Goal: Task Accomplishment & Management: Use online tool/utility

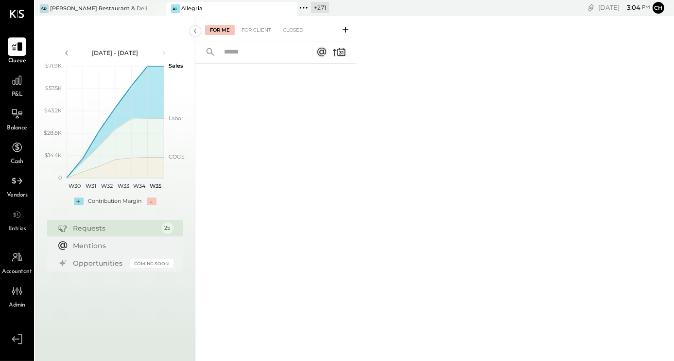
click at [294, 6] on icon at bounding box center [289, 9] width 12 height 12
click at [172, 7] on icon at bounding box center [172, 7] width 1 height 1
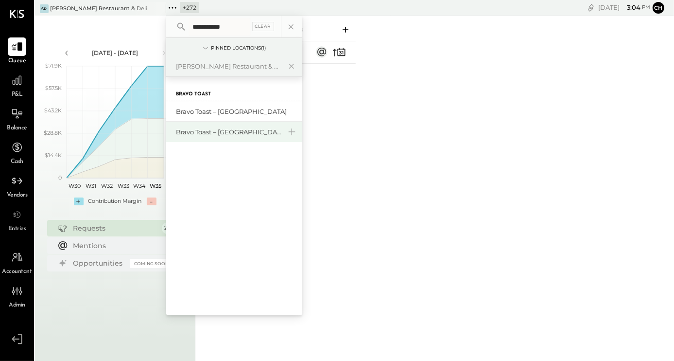
type input "**********"
click at [228, 134] on div "Bravo Toast – [GEOGRAPHIC_DATA]" at bounding box center [228, 131] width 105 height 9
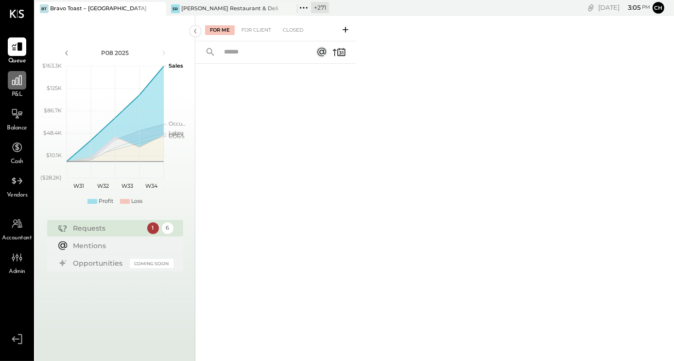
click at [20, 83] on icon at bounding box center [17, 80] width 13 height 13
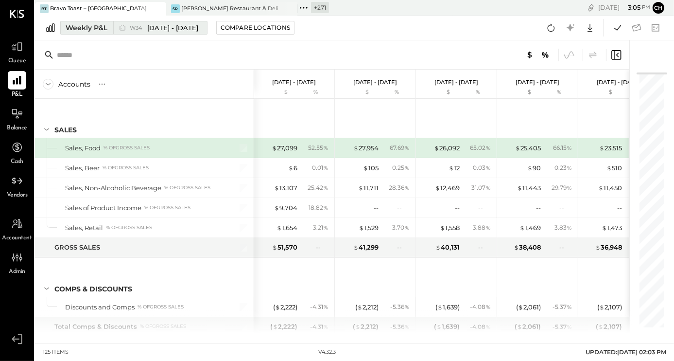
click at [97, 29] on div "Weekly P&L" at bounding box center [87, 28] width 42 height 10
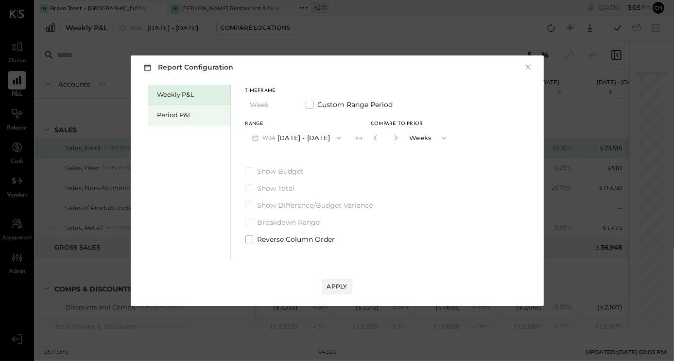
click at [170, 113] on div "Period P&L" at bounding box center [191, 114] width 68 height 9
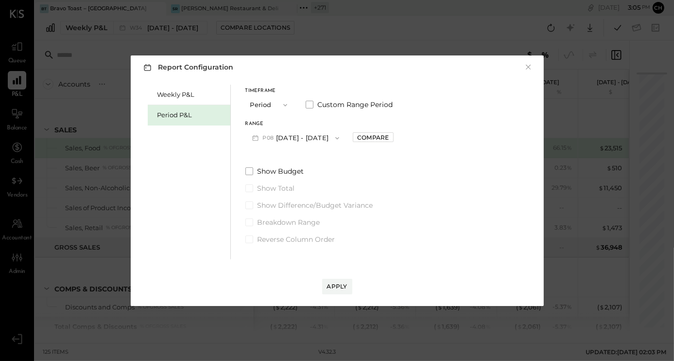
click at [310, 138] on button "P08 [DATE] - [DATE]" at bounding box center [295, 138] width 101 height 18
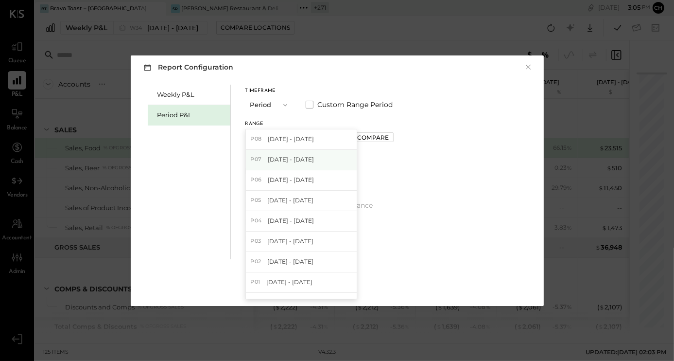
click at [312, 163] on span "[DATE] - [DATE]" at bounding box center [291, 159] width 46 height 8
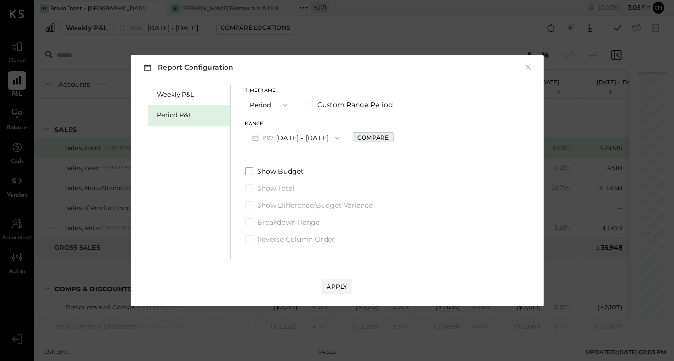
click at [389, 137] on div "Compare" at bounding box center [373, 137] width 32 height 8
click at [397, 138] on icon "button" at bounding box center [395, 138] width 6 height 6
type input "*"
click at [346, 287] on div "Apply" at bounding box center [337, 286] width 20 height 8
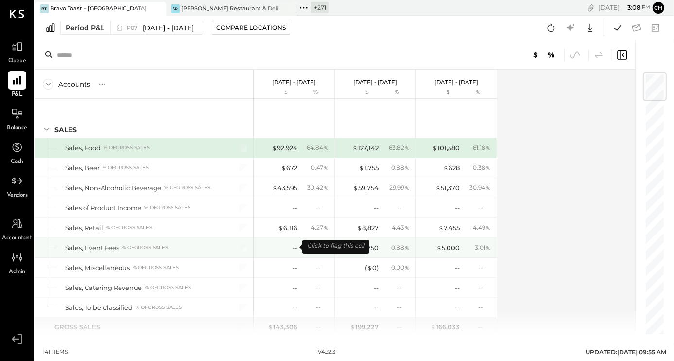
click at [291, 245] on div "--" at bounding box center [278, 247] width 39 height 9
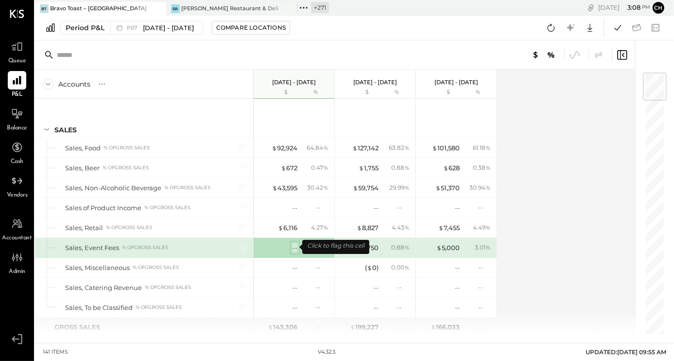
click at [293, 247] on div "--" at bounding box center [295, 247] width 5 height 9
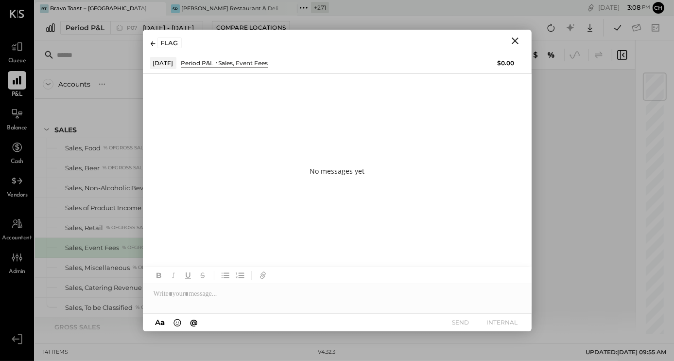
click at [517, 41] on icon "Close" at bounding box center [515, 41] width 12 height 12
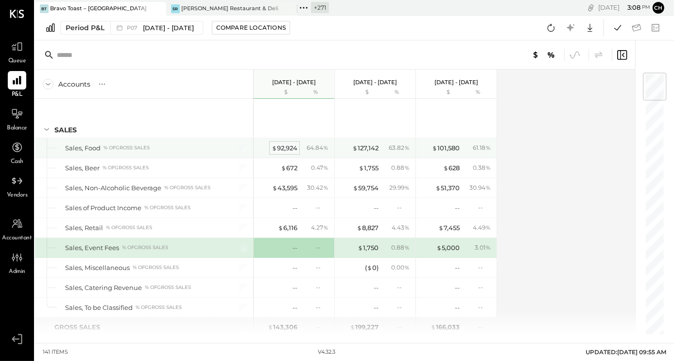
click at [287, 146] on div "$ 92,924" at bounding box center [285, 147] width 26 height 9
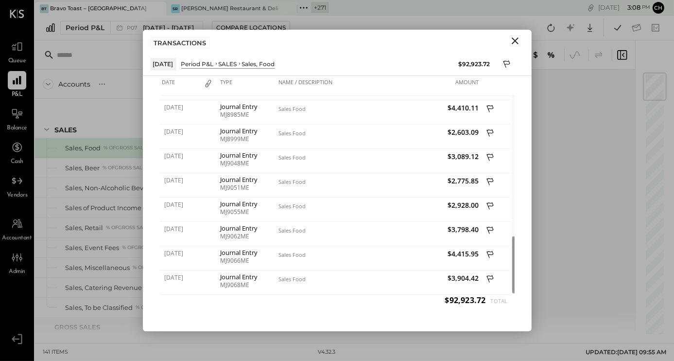
click at [513, 40] on icon "Close" at bounding box center [515, 41] width 12 height 12
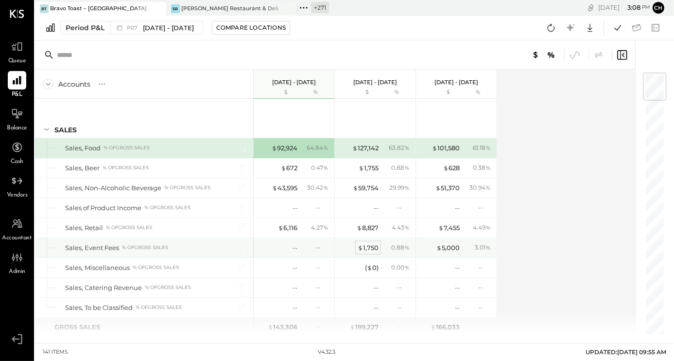
click at [373, 247] on div "$ 1,750" at bounding box center [368, 247] width 21 height 9
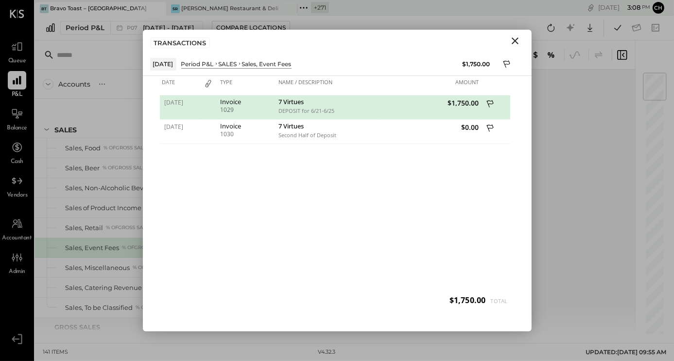
click at [517, 38] on icon "Close" at bounding box center [515, 40] width 7 height 7
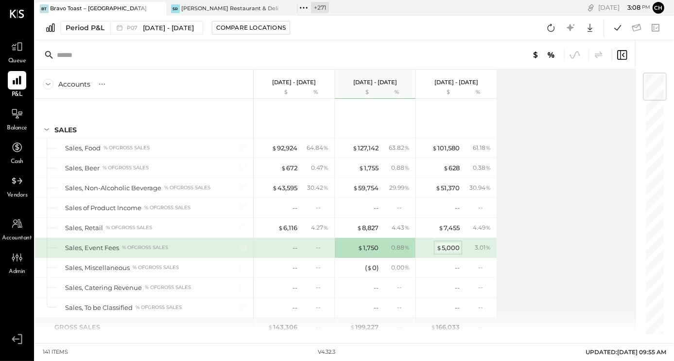
click at [449, 248] on div "$ 5,000" at bounding box center [447, 247] width 23 height 9
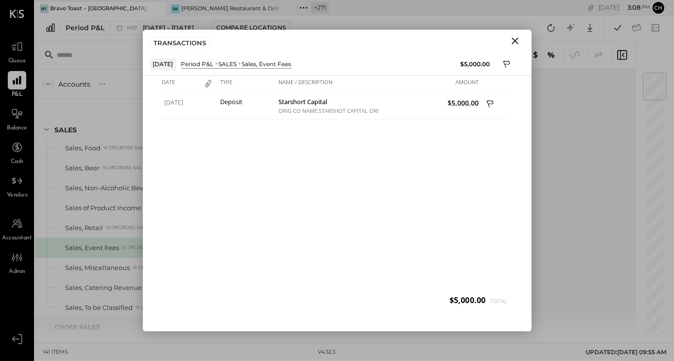
click at [518, 39] on icon "Close" at bounding box center [515, 41] width 12 height 12
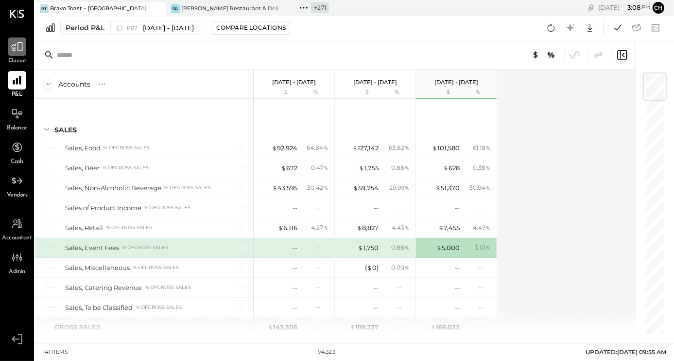
click at [15, 49] on icon at bounding box center [17, 46] width 13 height 13
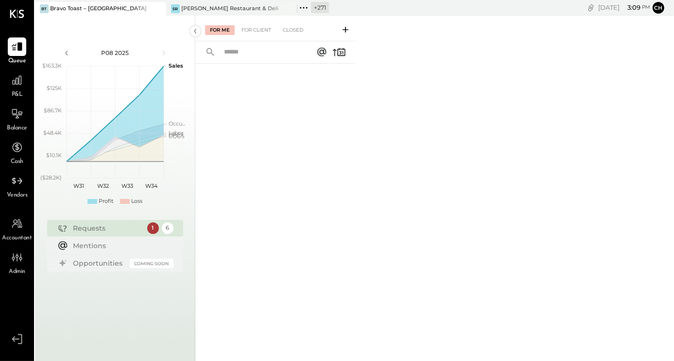
click at [349, 29] on icon at bounding box center [346, 30] width 10 height 10
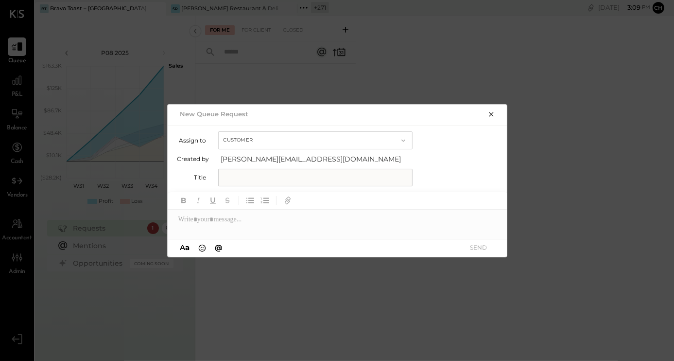
click at [249, 139] on button "Customer" at bounding box center [315, 140] width 194 height 18
click at [253, 154] on div "Accountant" at bounding box center [315, 157] width 193 height 17
click at [261, 181] on input "text" at bounding box center [315, 177] width 194 height 17
type input "**********"
click at [267, 218] on div at bounding box center [338, 218] width 340 height 19
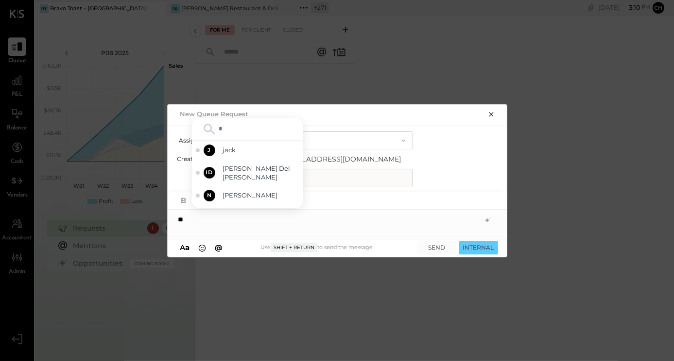
type input "**"
click at [277, 195] on span "[PERSON_NAME]" at bounding box center [261, 194] width 76 height 9
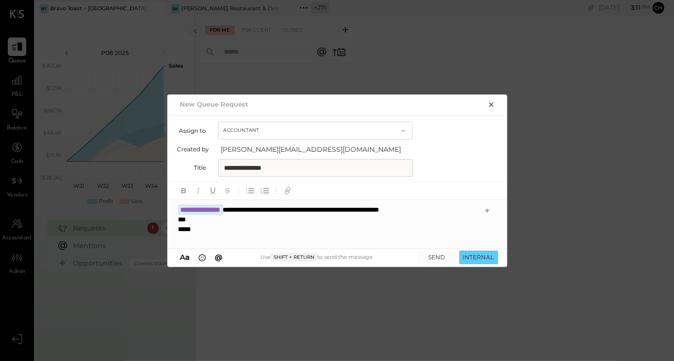
click at [190, 237] on div at bounding box center [328, 239] width 300 height 10
click at [247, 189] on icon "button" at bounding box center [250, 190] width 11 height 11
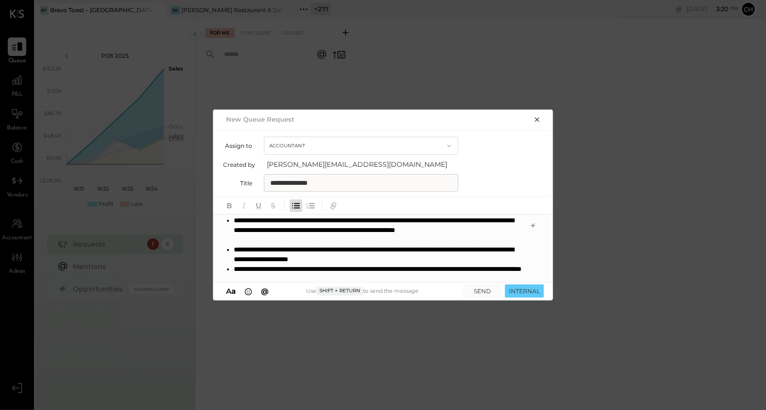
scroll to position [43, 0]
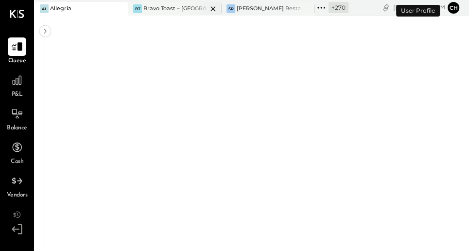
click at [182, 8] on div "Bravo Toast – [GEOGRAPHIC_DATA]" at bounding box center [175, 9] width 64 height 8
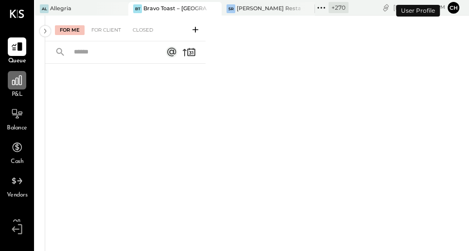
click at [15, 85] on icon at bounding box center [17, 80] width 13 height 13
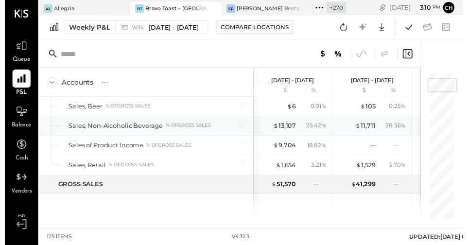
scroll to position [46, 0]
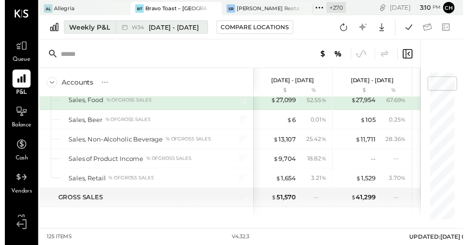
click at [92, 27] on div "Weekly P&L" at bounding box center [87, 28] width 42 height 10
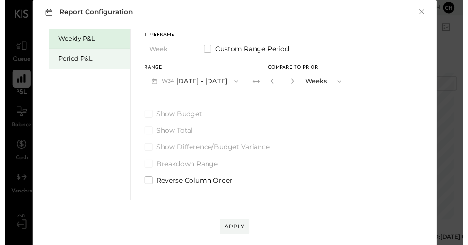
click at [86, 57] on div "Period P&L" at bounding box center [89, 59] width 68 height 9
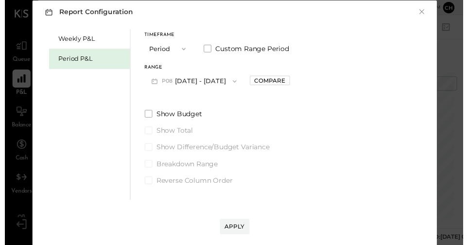
click at [219, 81] on button "P08 [DATE] - [DATE]" at bounding box center [193, 83] width 101 height 18
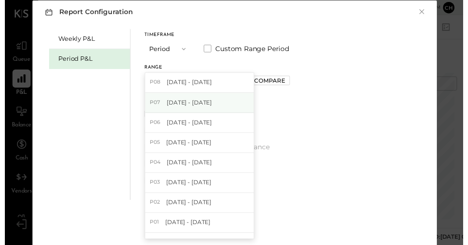
click at [211, 101] on span "[DATE] - [DATE]" at bounding box center [188, 104] width 46 height 8
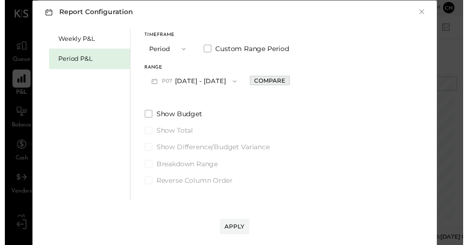
click at [279, 80] on div "Compare" at bounding box center [271, 82] width 32 height 8
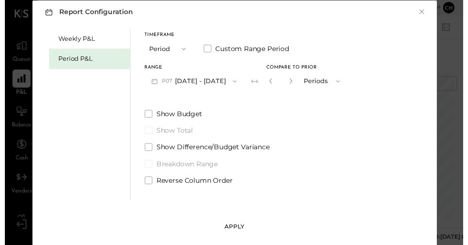
click at [230, 229] on div "Apply" at bounding box center [235, 231] width 20 height 8
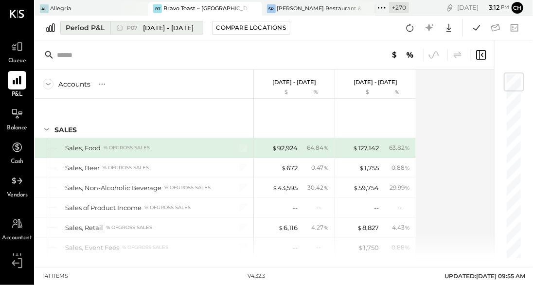
click at [190, 26] on span "[DATE] - [DATE]" at bounding box center [168, 27] width 51 height 9
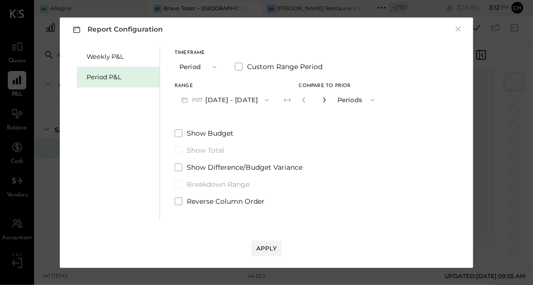
click at [327, 97] on icon "button" at bounding box center [324, 100] width 6 height 6
type input "*"
click at [265, 243] on button "Apply" at bounding box center [266, 249] width 30 height 16
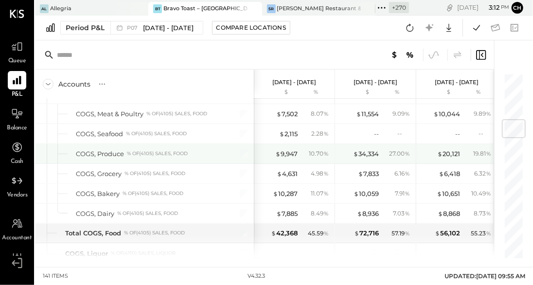
scroll to position [400, 0]
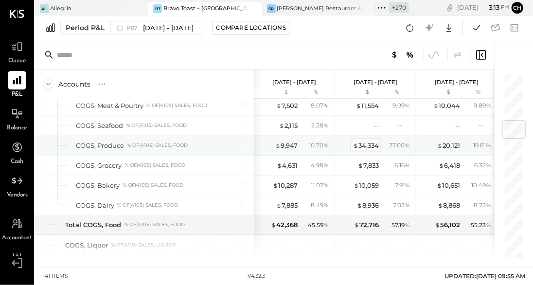
click at [365, 143] on div "$ 34,334" at bounding box center [366, 145] width 26 height 9
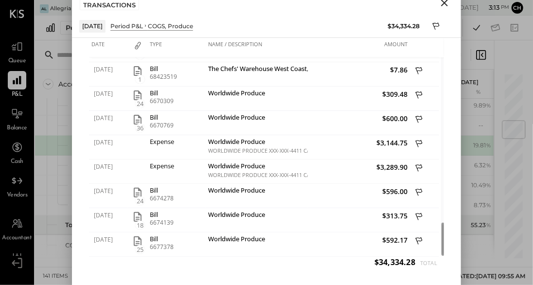
click at [446, 4] on icon "Close" at bounding box center [444, 3] width 7 height 7
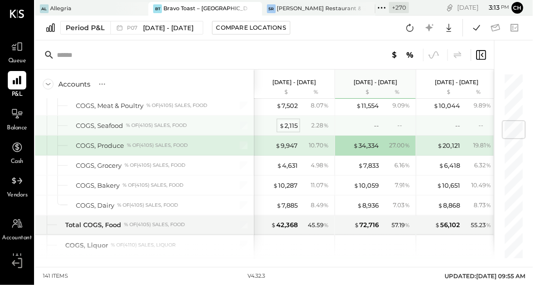
click at [291, 121] on div "$ 2,115" at bounding box center [288, 125] width 18 height 9
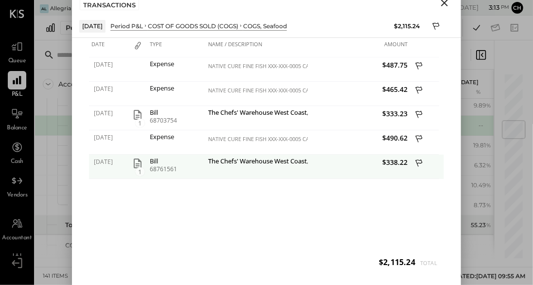
click at [137, 162] on icon "button" at bounding box center [138, 163] width 12 height 12
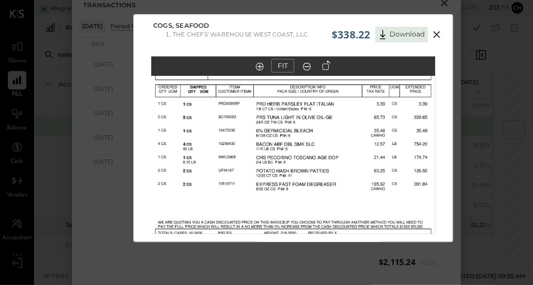
click at [435, 35] on icon at bounding box center [437, 35] width 12 height 12
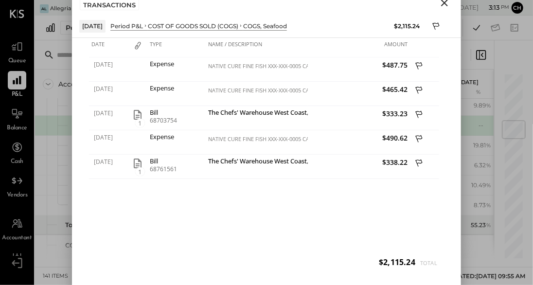
click at [443, 4] on icon "Close" at bounding box center [444, 3] width 12 height 12
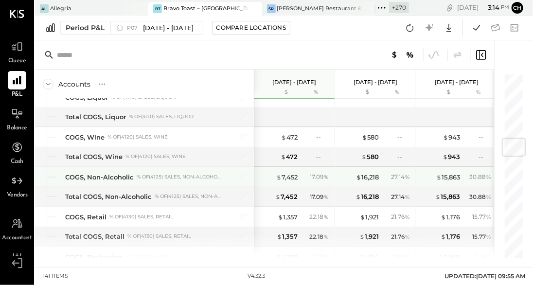
scroll to position [550, 0]
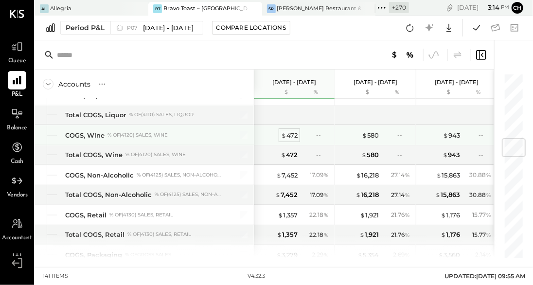
click at [288, 134] on div "$ 472" at bounding box center [289, 135] width 17 height 9
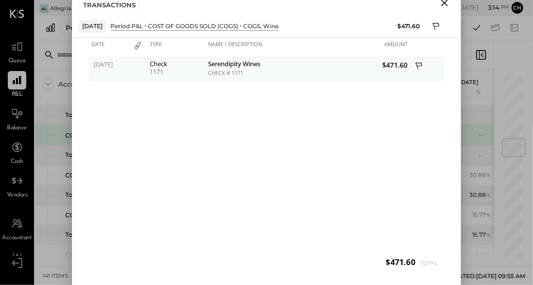
click at [222, 73] on div "CHECK # 1171" at bounding box center [256, 72] width 97 height 7
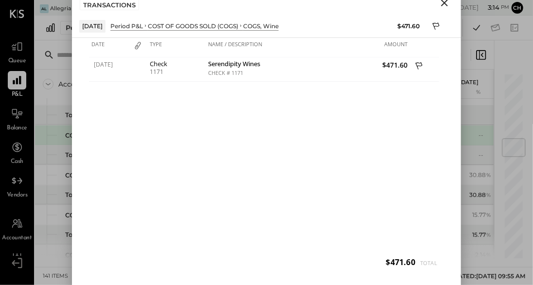
click at [447, 3] on icon "Close" at bounding box center [444, 3] width 12 height 12
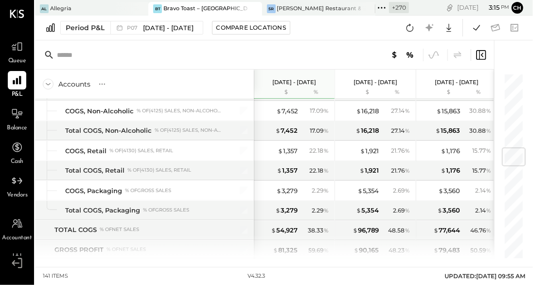
scroll to position [629, 0]
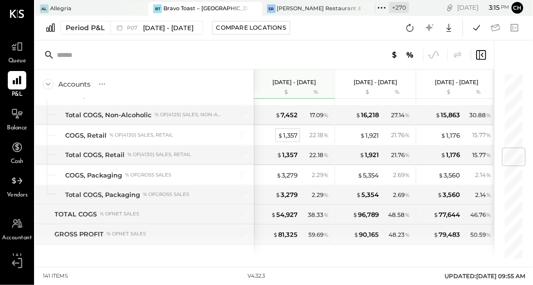
click at [288, 133] on div "$ 1,357" at bounding box center [287, 135] width 20 height 9
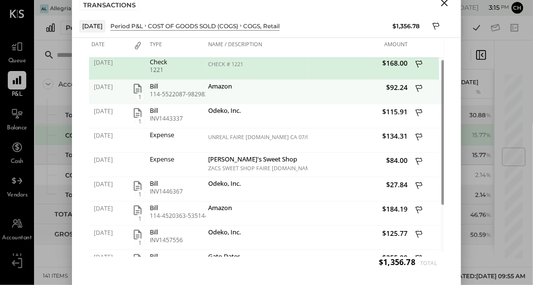
click at [137, 86] on icon "button" at bounding box center [138, 89] width 12 height 12
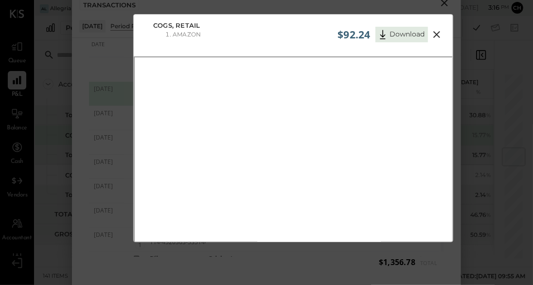
click at [437, 32] on icon at bounding box center [436, 34] width 7 height 7
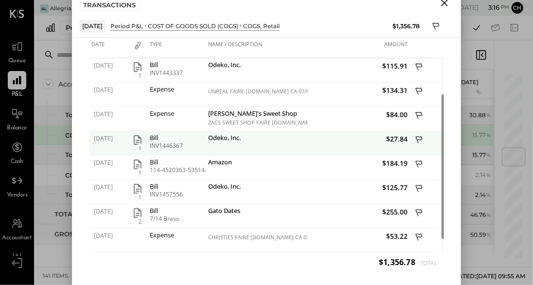
click at [135, 138] on icon "button" at bounding box center [138, 140] width 12 height 12
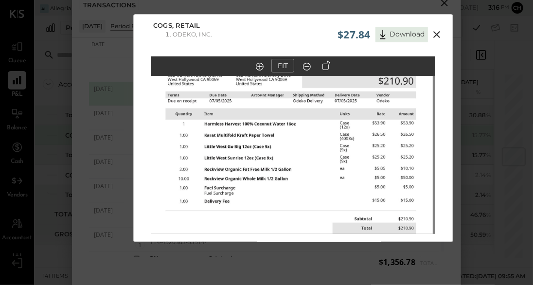
drag, startPoint x: 255, startPoint y: 132, endPoint x: 253, endPoint y: 167, distance: 34.6
click at [253, 167] on img at bounding box center [291, 165] width 284 height 367
click at [434, 33] on icon at bounding box center [436, 34] width 7 height 7
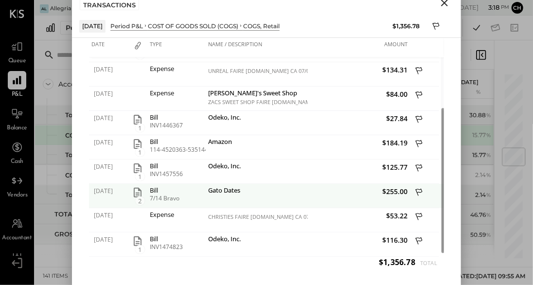
click at [136, 192] on icon "button" at bounding box center [138, 193] width 12 height 12
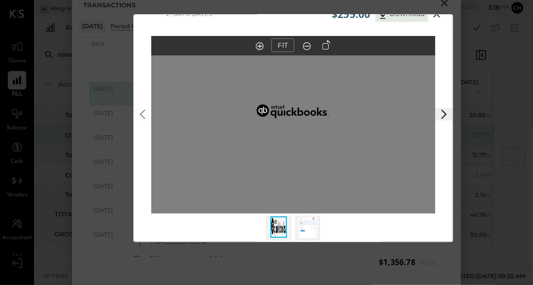
scroll to position [28, 0]
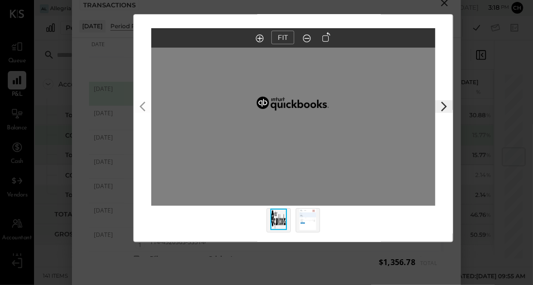
click at [444, 111] on icon at bounding box center [444, 107] width 12 height 12
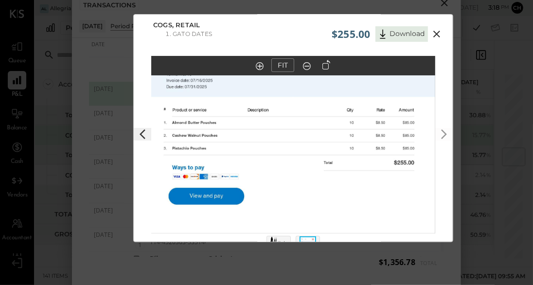
scroll to position [0, 0]
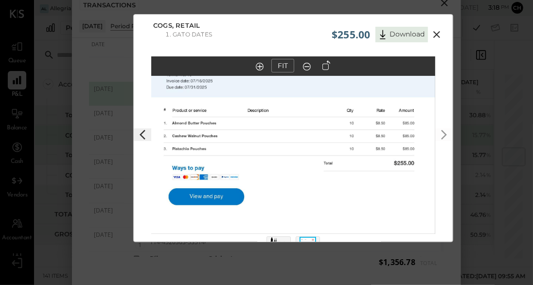
click at [437, 34] on icon at bounding box center [437, 35] width 12 height 12
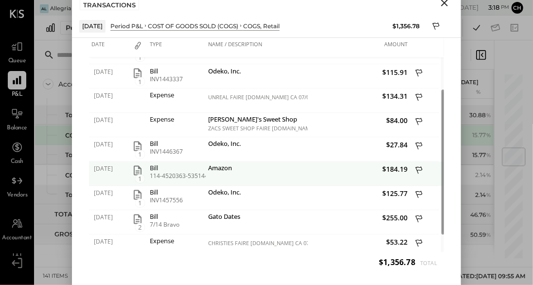
click at [137, 171] on icon "button" at bounding box center [138, 171] width 12 height 12
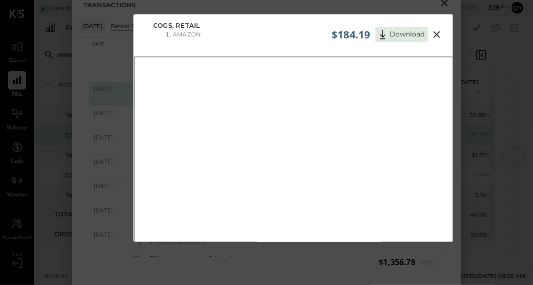
click at [433, 32] on icon at bounding box center [436, 34] width 7 height 7
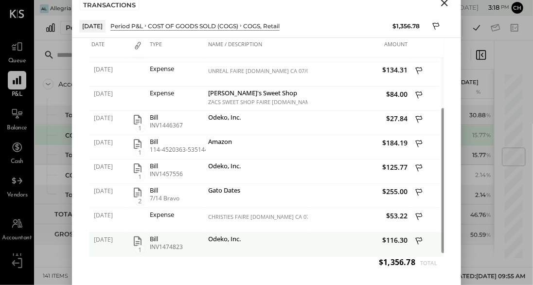
click at [135, 240] on icon "button" at bounding box center [138, 241] width 12 height 12
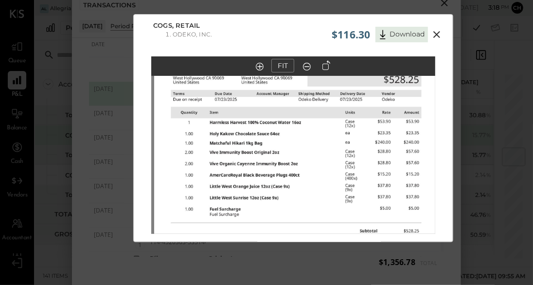
drag, startPoint x: 269, startPoint y: 134, endPoint x: 272, endPoint y: 166, distance: 32.2
click at [272, 166] on img at bounding box center [296, 164] width 284 height 367
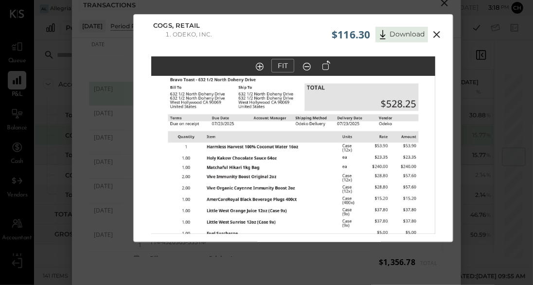
drag, startPoint x: 279, startPoint y: 141, endPoint x: 276, endPoint y: 165, distance: 24.5
click at [276, 165] on img at bounding box center [293, 188] width 284 height 367
click at [435, 35] on icon at bounding box center [436, 34] width 7 height 7
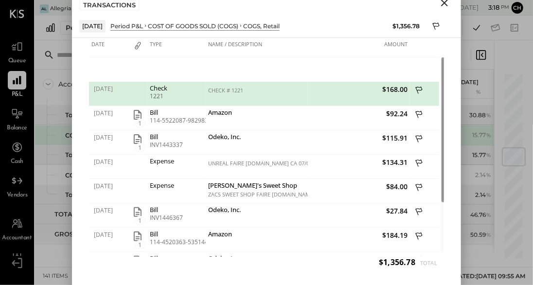
click at [443, 5] on icon "Close" at bounding box center [444, 3] width 12 height 12
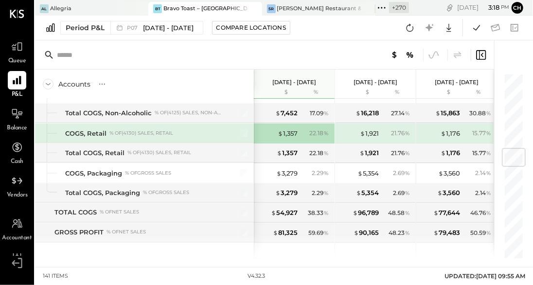
scroll to position [633, 0]
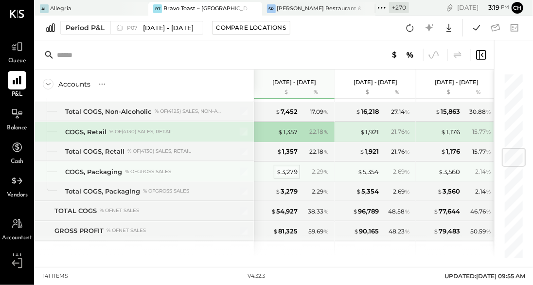
click at [289, 168] on div "$ 3,279" at bounding box center [286, 171] width 21 height 9
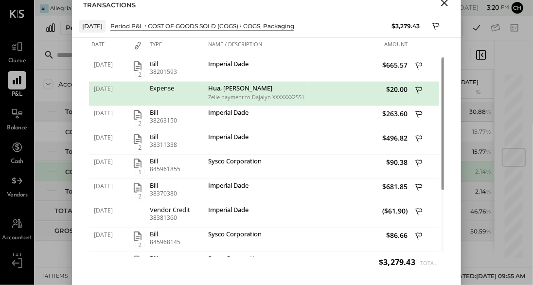
click at [445, 4] on icon "Close" at bounding box center [444, 3] width 7 height 7
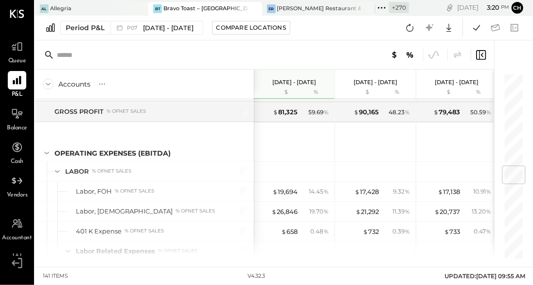
scroll to position [779, 0]
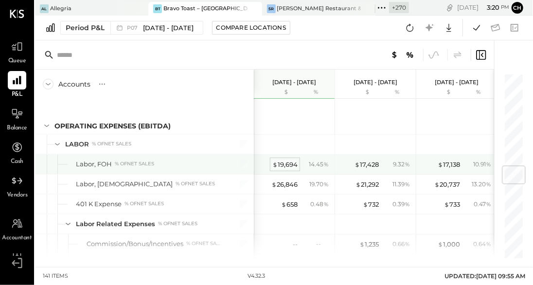
click at [285, 164] on div "$ 19,694" at bounding box center [284, 164] width 25 height 9
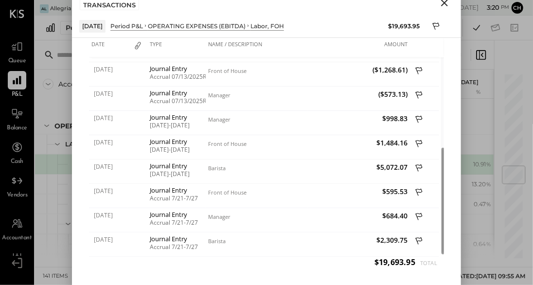
click at [443, 4] on icon "Close" at bounding box center [444, 3] width 12 height 12
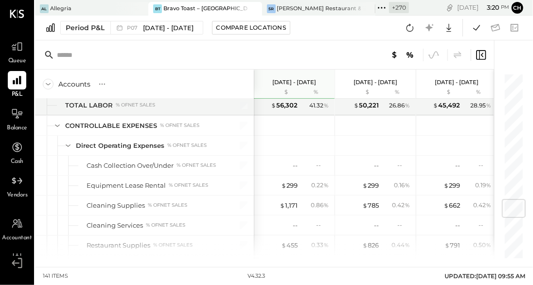
scroll to position [1099, 0]
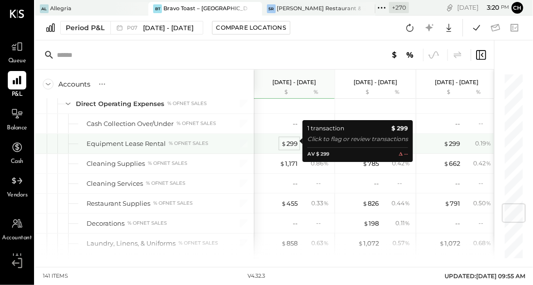
click at [293, 142] on div "$ 299" at bounding box center [289, 143] width 17 height 9
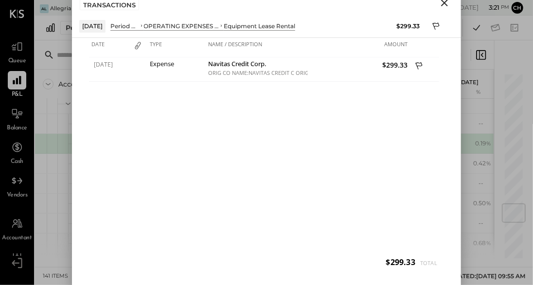
click at [444, 5] on icon "Close" at bounding box center [444, 3] width 12 height 12
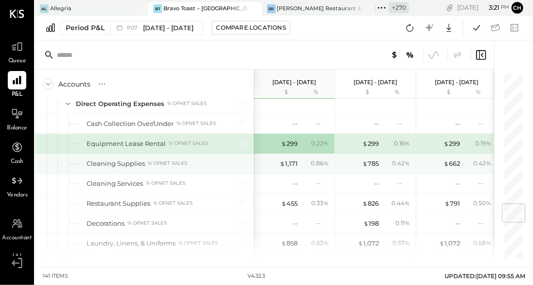
click at [300, 160] on div "0.86 %" at bounding box center [316, 163] width 32 height 9
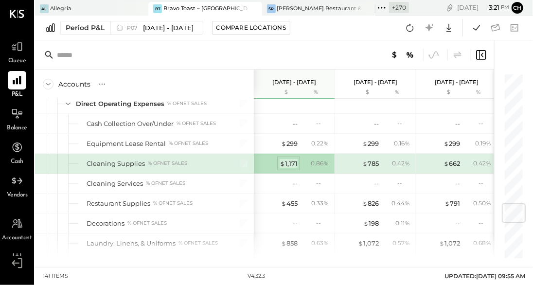
click at [286, 159] on div "$ 1,171" at bounding box center [288, 163] width 18 height 9
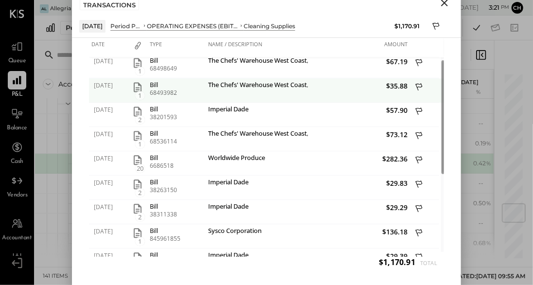
click at [135, 87] on icon "button" at bounding box center [138, 87] width 12 height 12
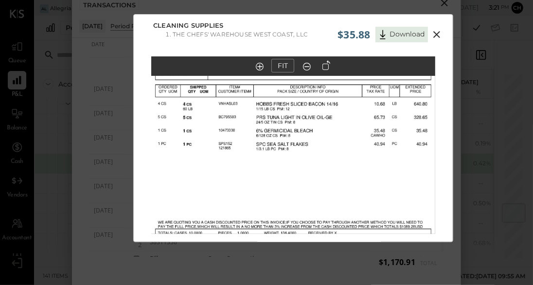
click at [431, 31] on icon at bounding box center [437, 35] width 12 height 12
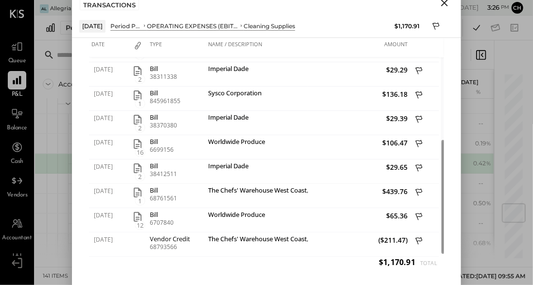
click at [446, 3] on icon "Close" at bounding box center [444, 3] width 12 height 12
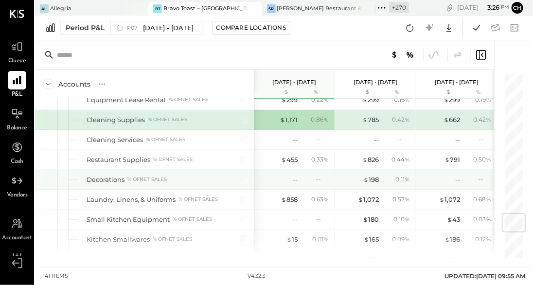
scroll to position [1180, 0]
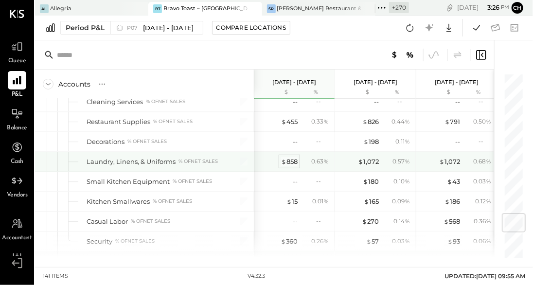
click at [293, 159] on div "$ 858" at bounding box center [289, 161] width 17 height 9
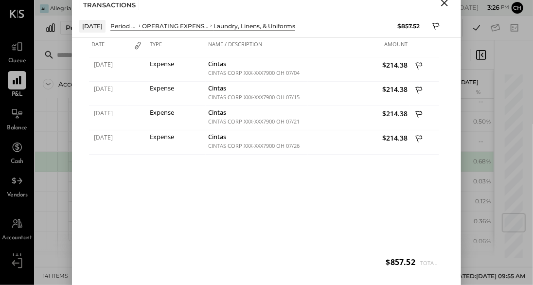
click at [445, 1] on icon "Close" at bounding box center [444, 3] width 7 height 7
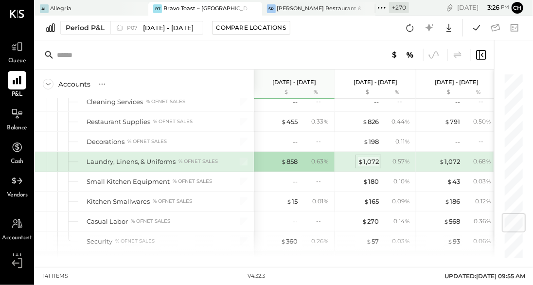
click at [371, 161] on div "$ 1,072" at bounding box center [368, 161] width 21 height 9
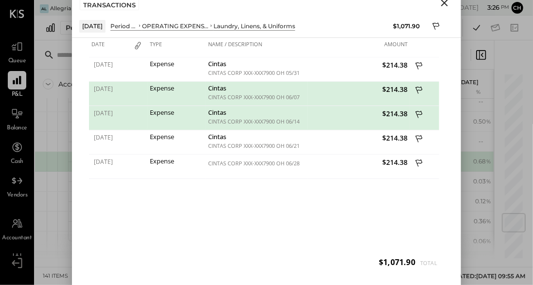
click at [442, 6] on icon "Close" at bounding box center [444, 3] width 12 height 12
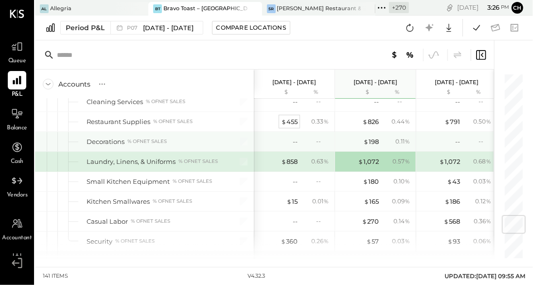
scroll to position [1220, 0]
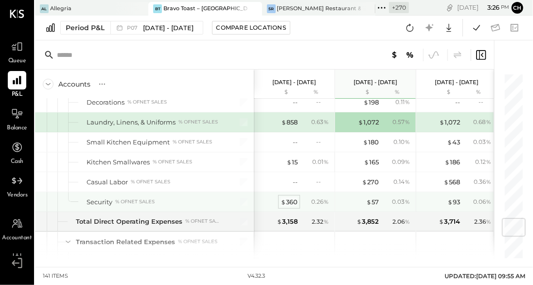
click at [290, 200] on div "$ 360" at bounding box center [288, 201] width 17 height 9
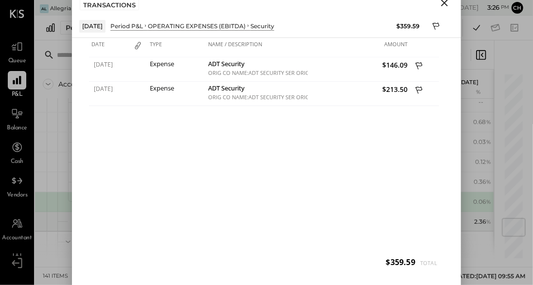
click at [448, 6] on icon "Close" at bounding box center [444, 3] width 12 height 12
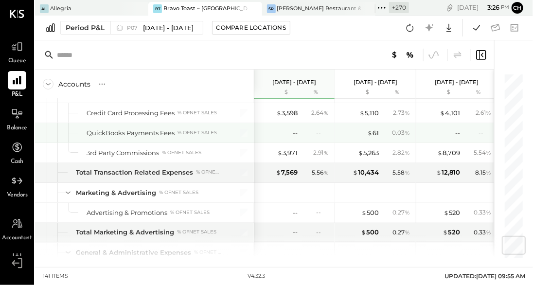
scroll to position [1374, 0]
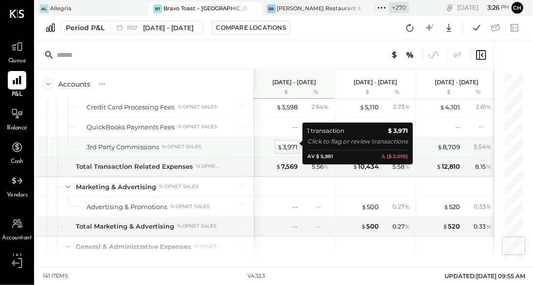
click at [294, 144] on div "$ 3,971" at bounding box center [287, 146] width 20 height 9
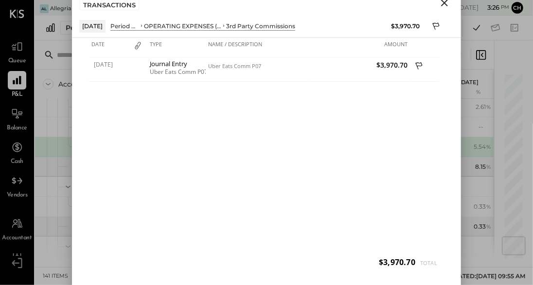
click at [444, 5] on icon "Close" at bounding box center [444, 3] width 12 height 12
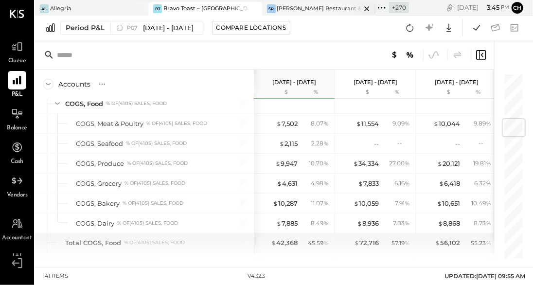
scroll to position [374, 0]
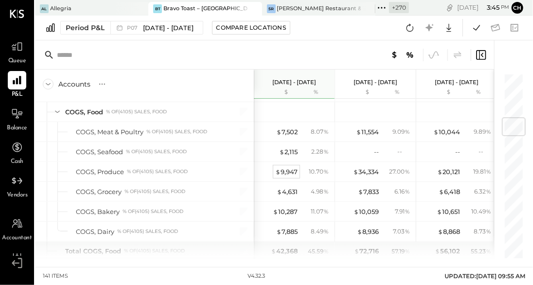
click at [287, 171] on div "$ 9,947" at bounding box center [286, 171] width 22 height 9
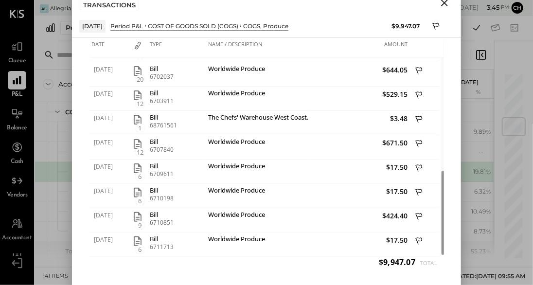
click at [446, 4] on icon "Close" at bounding box center [444, 3] width 7 height 7
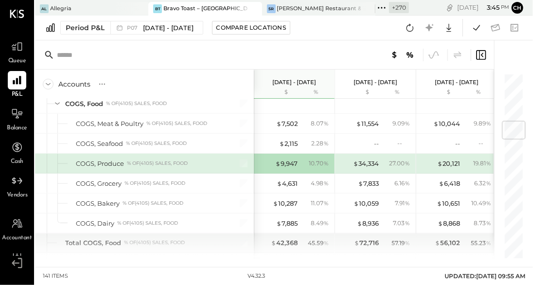
scroll to position [403, 0]
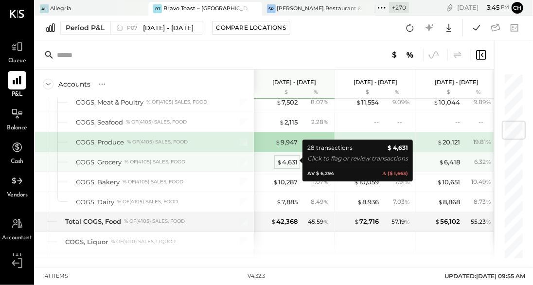
click at [290, 160] on div "$ 4,631" at bounding box center [286, 161] width 21 height 9
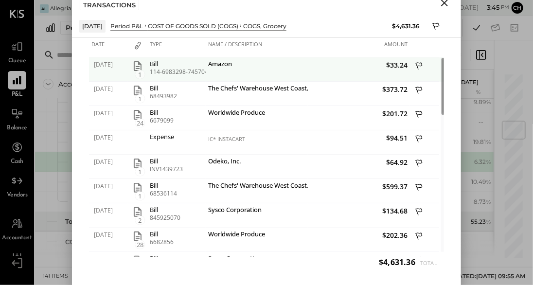
click at [139, 68] on icon "button" at bounding box center [138, 66] width 12 height 12
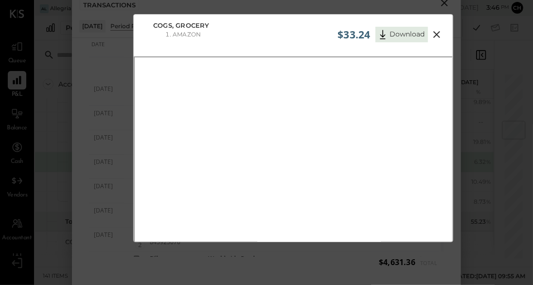
click at [432, 30] on icon at bounding box center [437, 35] width 12 height 12
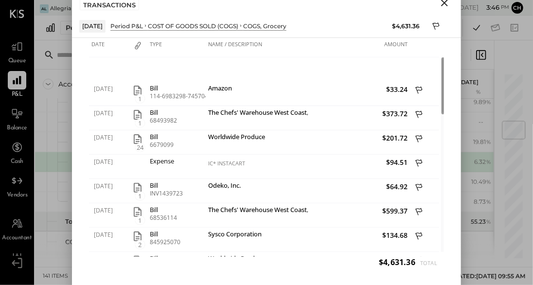
click at [446, 4] on icon "Close" at bounding box center [444, 3] width 12 height 12
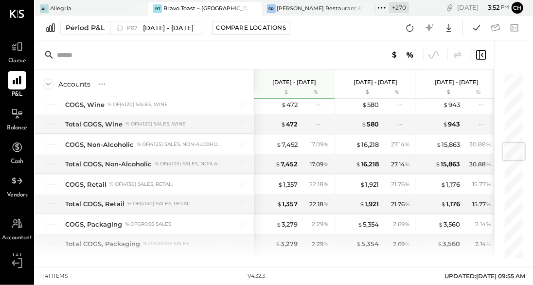
scroll to position [610, 0]
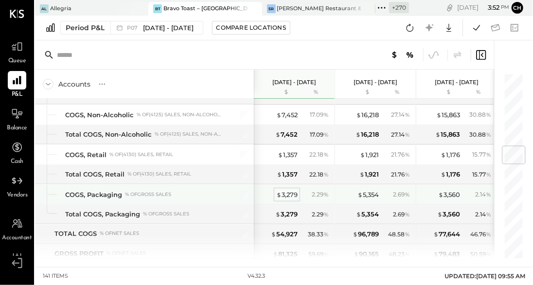
click at [291, 193] on div "$ 3,279" at bounding box center [286, 194] width 21 height 9
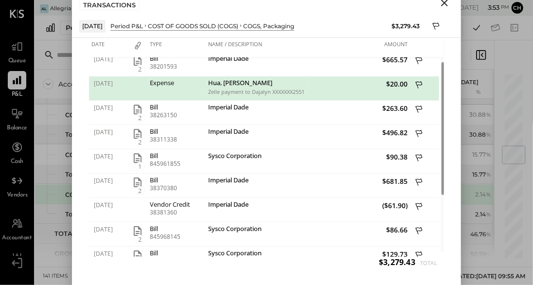
click at [446, 4] on icon "Close" at bounding box center [444, 3] width 7 height 7
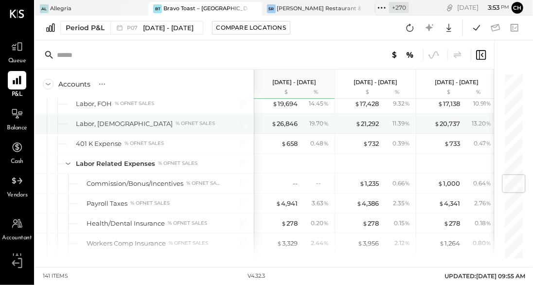
scroll to position [850, 0]
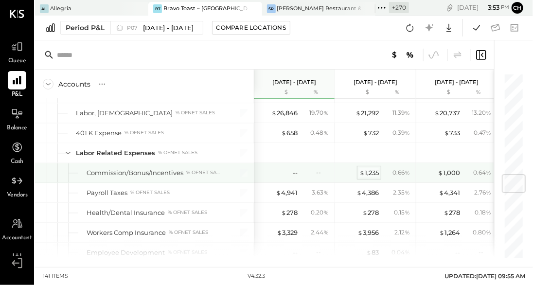
click at [368, 170] on div "$ 1,235" at bounding box center [368, 172] width 19 height 9
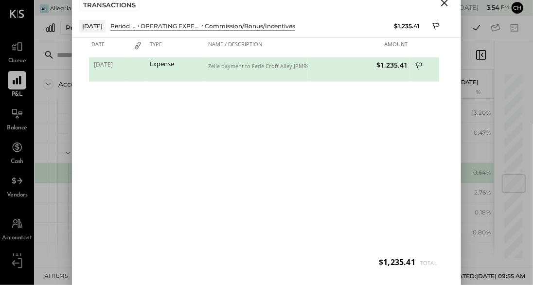
click at [445, 2] on icon "Close" at bounding box center [444, 3] width 7 height 7
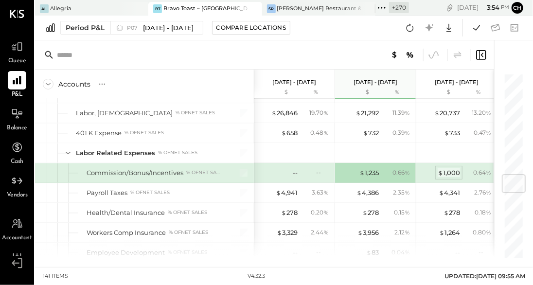
click at [455, 174] on div "$ 1,000" at bounding box center [448, 172] width 22 height 9
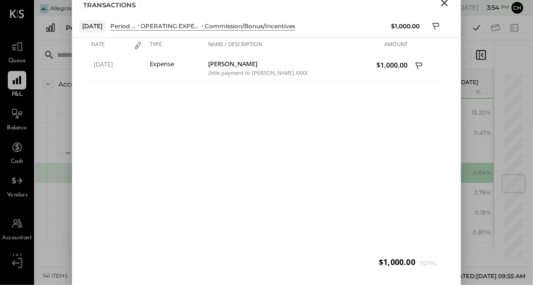
click at [444, 3] on icon "Close" at bounding box center [444, 3] width 7 height 7
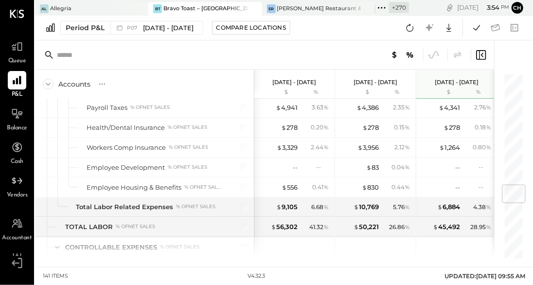
scroll to position [937, 0]
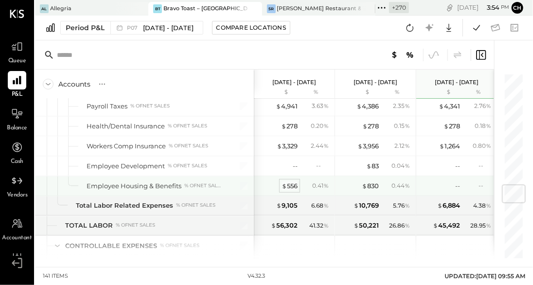
click at [292, 185] on div "$ 556" at bounding box center [289, 185] width 16 height 9
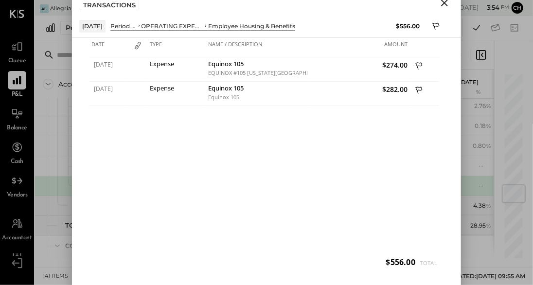
click at [447, 3] on icon "Close" at bounding box center [444, 3] width 12 height 12
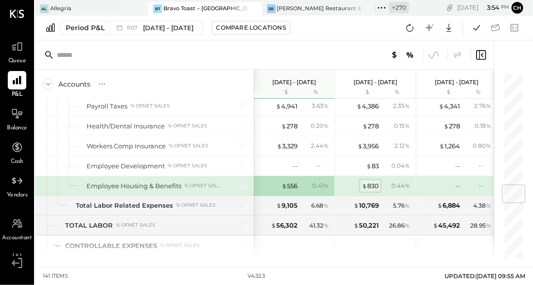
click at [367, 184] on div "$ 830" at bounding box center [370, 185] width 17 height 9
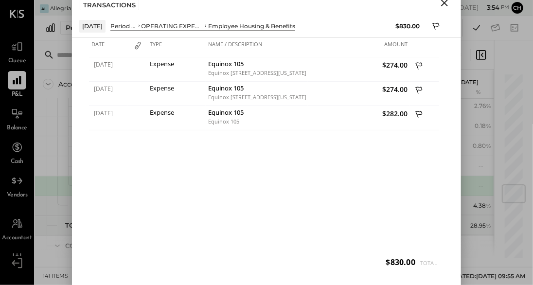
click at [443, 3] on icon "Close" at bounding box center [444, 3] width 7 height 7
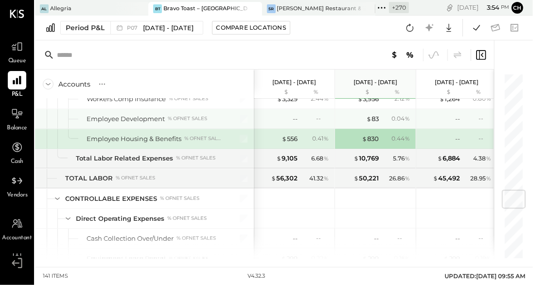
scroll to position [1081, 0]
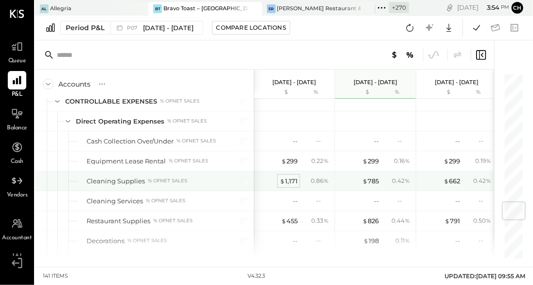
click at [290, 176] on div "$ 1,171" at bounding box center [288, 180] width 18 height 9
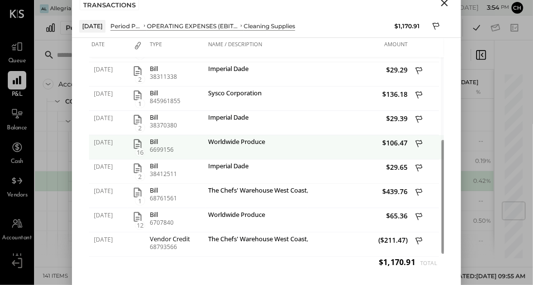
click at [136, 143] on icon "button" at bounding box center [138, 144] width 8 height 10
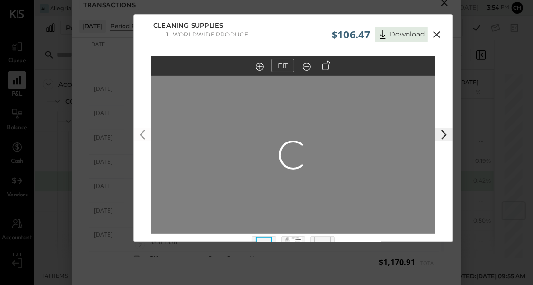
click at [241, 121] on div "Loading…" at bounding box center [293, 154] width 284 height 157
click at [432, 33] on icon at bounding box center [437, 35] width 12 height 12
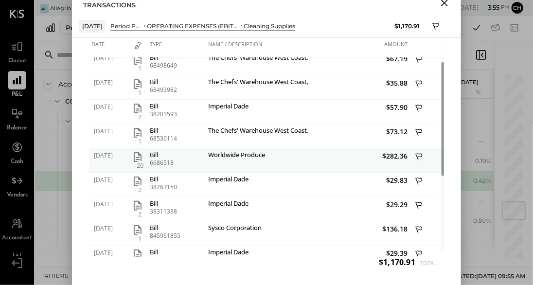
click at [140, 157] on icon "button" at bounding box center [138, 157] width 12 height 12
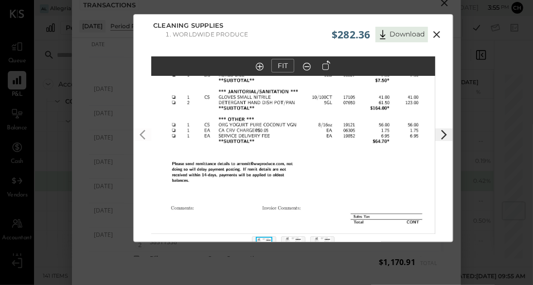
click at [434, 33] on icon at bounding box center [437, 35] width 12 height 12
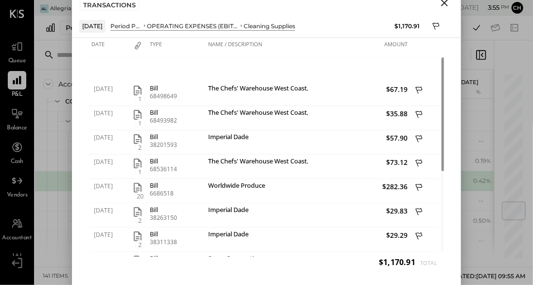
click at [445, 3] on icon "Close" at bounding box center [444, 3] width 7 height 7
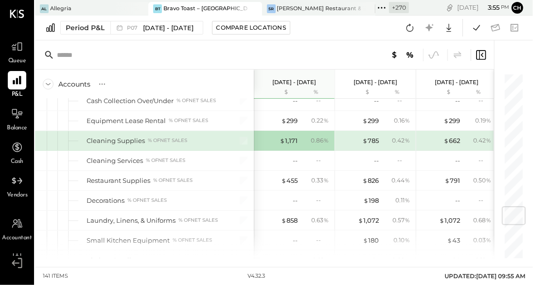
scroll to position [1123, 0]
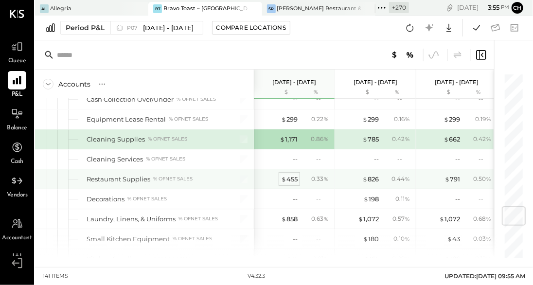
click at [291, 176] on div "$ 455" at bounding box center [289, 178] width 17 height 9
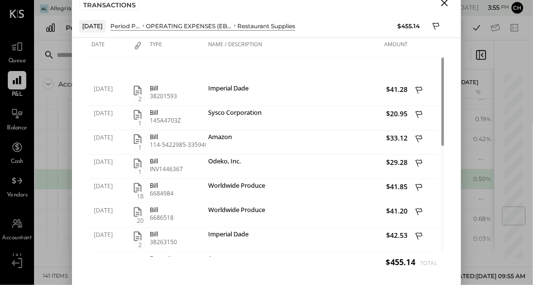
click at [444, 4] on icon "Close" at bounding box center [444, 3] width 12 height 12
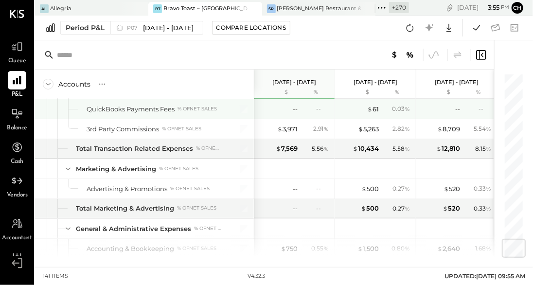
scroll to position [1394, 0]
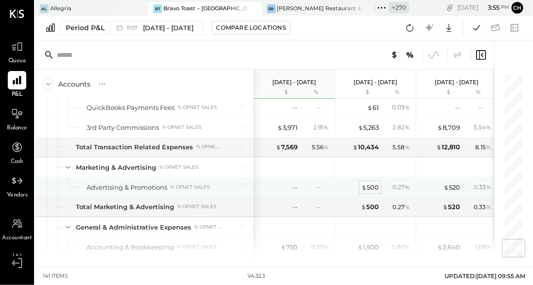
click at [370, 186] on div "$ 500" at bounding box center [369, 187] width 17 height 9
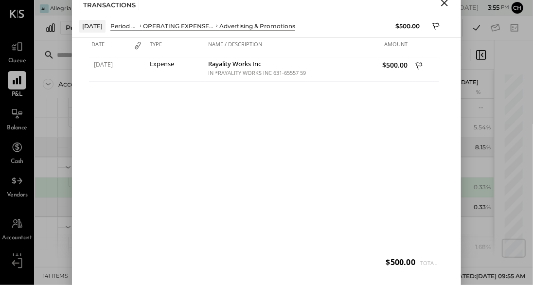
click at [445, 5] on icon "Close" at bounding box center [444, 3] width 12 height 12
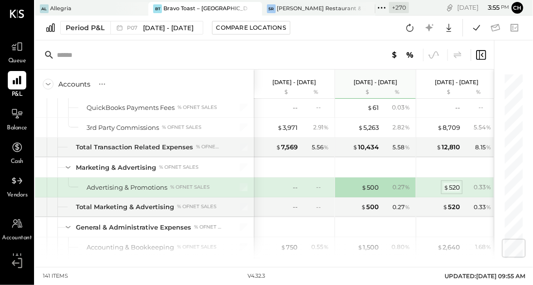
click at [454, 183] on div "$ 520" at bounding box center [451, 187] width 17 height 9
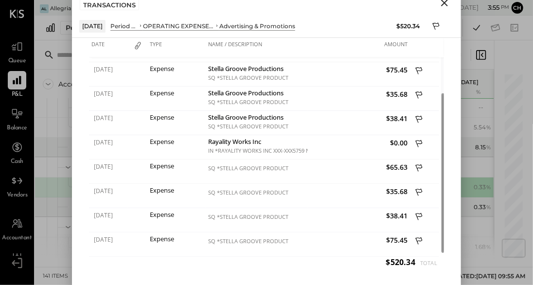
click at [446, 3] on icon "Close" at bounding box center [444, 3] width 12 height 12
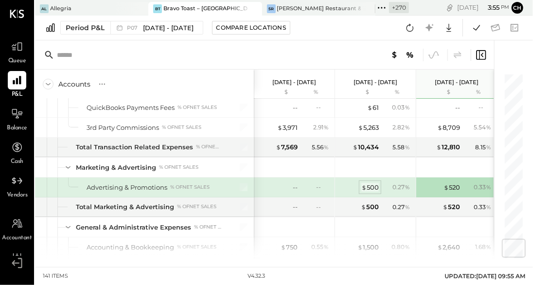
click at [376, 183] on div "$ 500" at bounding box center [369, 187] width 17 height 9
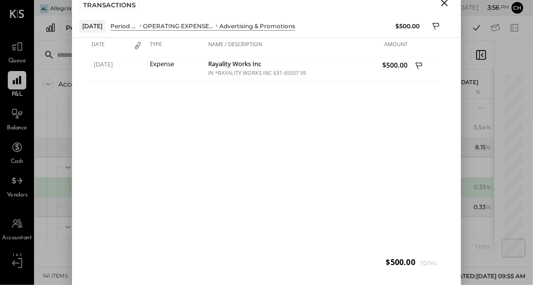
click at [444, 3] on icon "Close" at bounding box center [444, 3] width 7 height 7
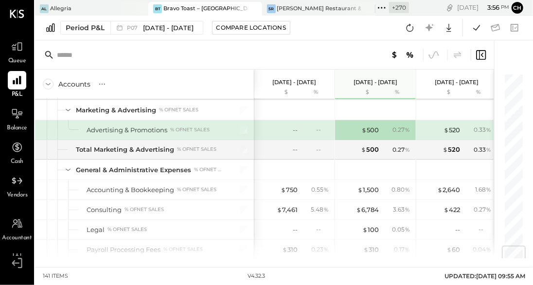
scroll to position [1473, 0]
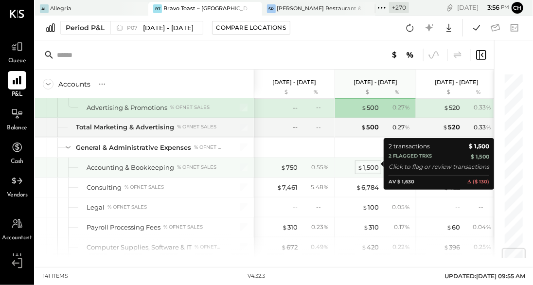
click at [365, 163] on div "$ 1,500" at bounding box center [367, 167] width 21 height 9
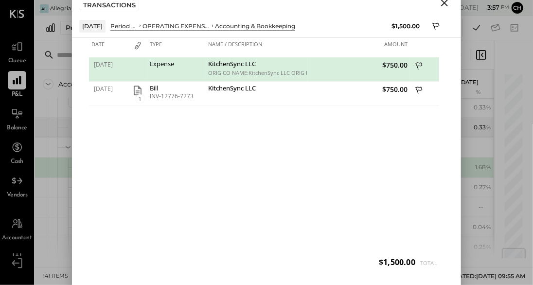
click at [445, 5] on icon "Close" at bounding box center [444, 3] width 7 height 7
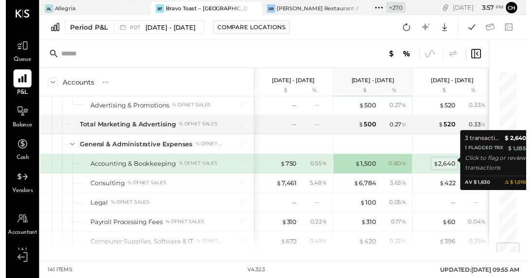
click at [449, 166] on div "$ 2,640" at bounding box center [448, 167] width 23 height 9
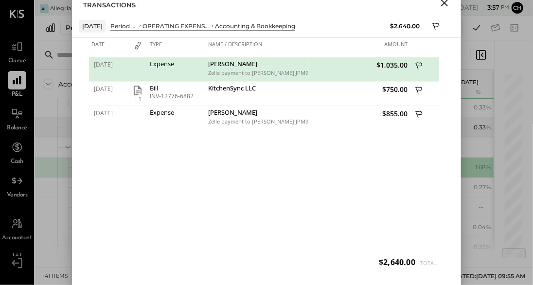
click at [446, 2] on icon "Close" at bounding box center [444, 3] width 12 height 12
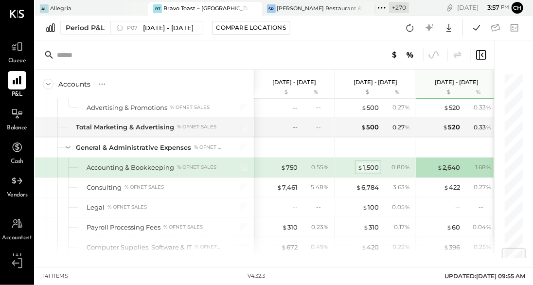
click at [370, 163] on div "$ 1,500" at bounding box center [367, 167] width 21 height 9
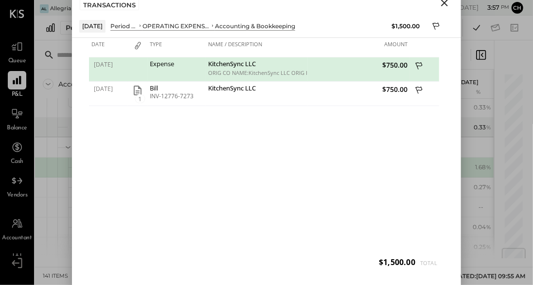
click at [446, 4] on icon "Close" at bounding box center [444, 3] width 7 height 7
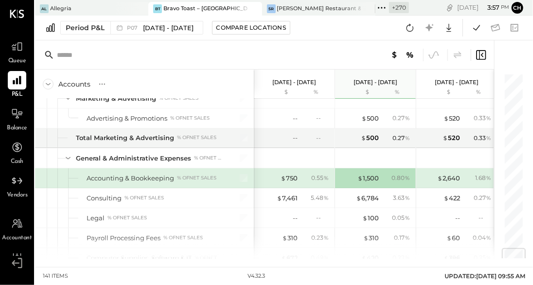
scroll to position [1470, 0]
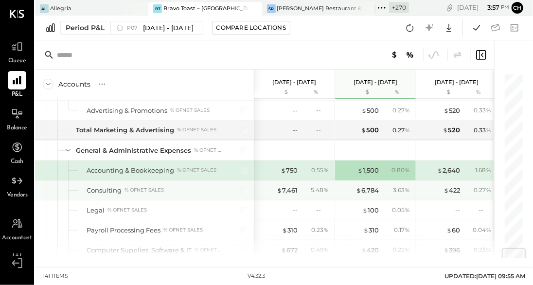
click at [289, 181] on div "$ 7,461 5.48 %" at bounding box center [295, 189] width 73 height 19
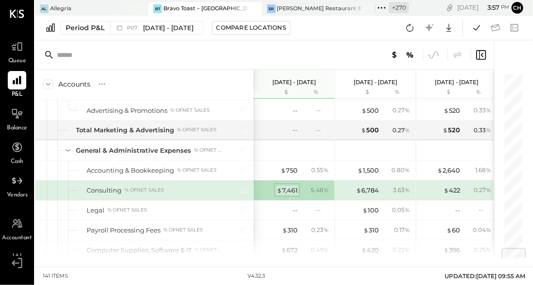
click at [290, 186] on div "$ 7,461" at bounding box center [286, 190] width 21 height 9
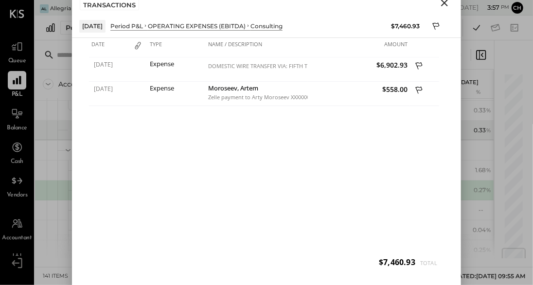
click at [446, 2] on icon "Close" at bounding box center [444, 3] width 12 height 12
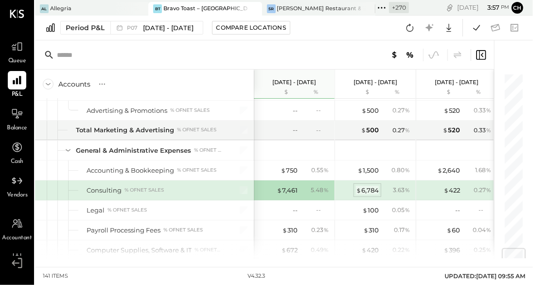
click at [371, 186] on div "$ 6,784" at bounding box center [367, 190] width 23 height 9
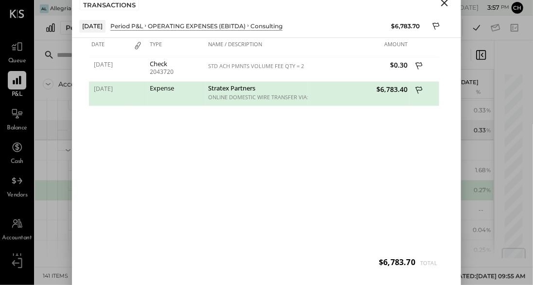
click at [441, 4] on icon "Close" at bounding box center [444, 3] width 12 height 12
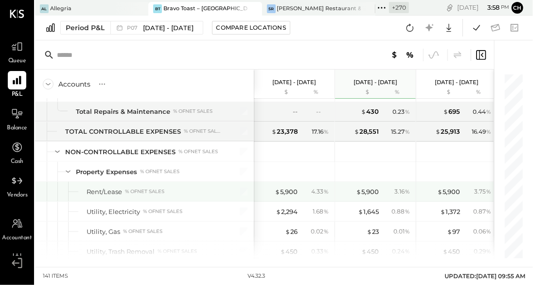
scroll to position [2038, 0]
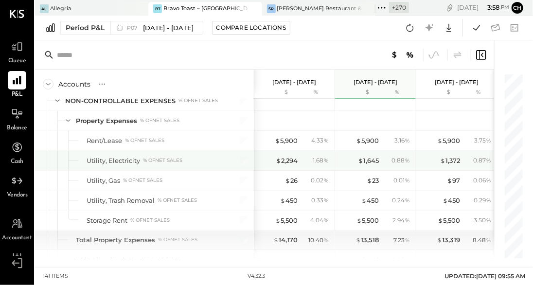
click at [300, 157] on div "1.68 %" at bounding box center [316, 160] width 32 height 9
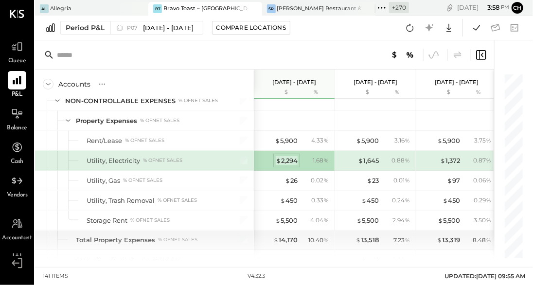
click at [276, 156] on span "$" at bounding box center [278, 160] width 5 height 8
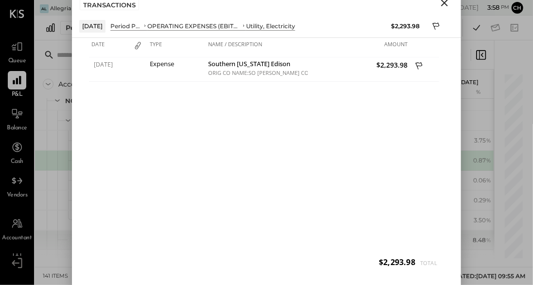
click at [445, 1] on icon "Close" at bounding box center [444, 3] width 12 height 12
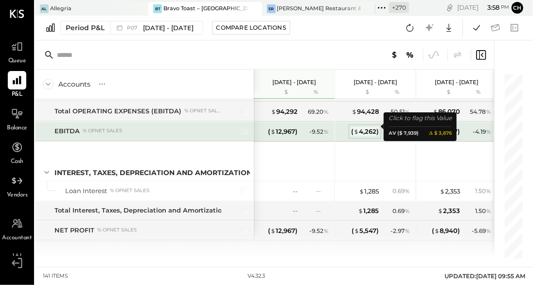
scroll to position [2287, 0]
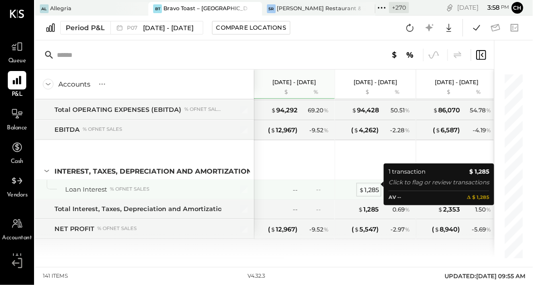
click at [372, 186] on div "$ 1,285" at bounding box center [369, 189] width 20 height 9
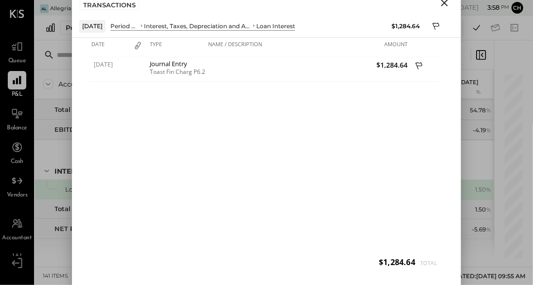
click at [447, 4] on icon "Close" at bounding box center [444, 3] width 12 height 12
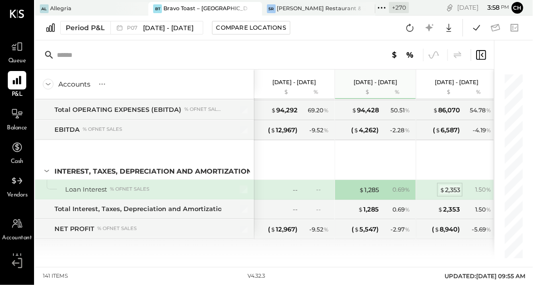
click at [451, 185] on div "$ 2,353" at bounding box center [449, 189] width 20 height 9
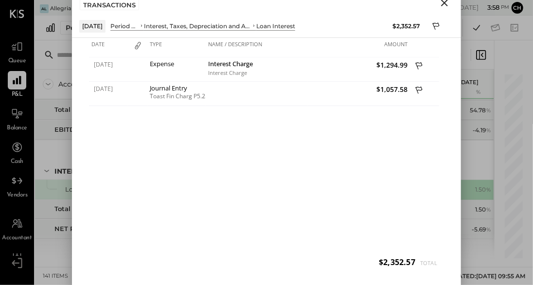
click at [441, 3] on icon "Close" at bounding box center [444, 3] width 12 height 12
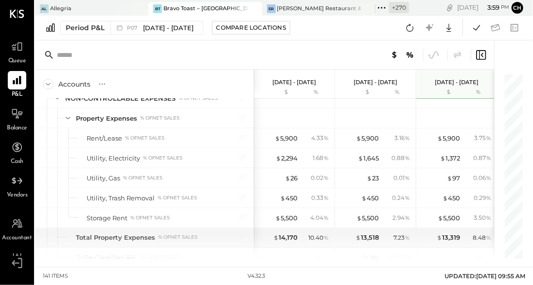
scroll to position [1740, 0]
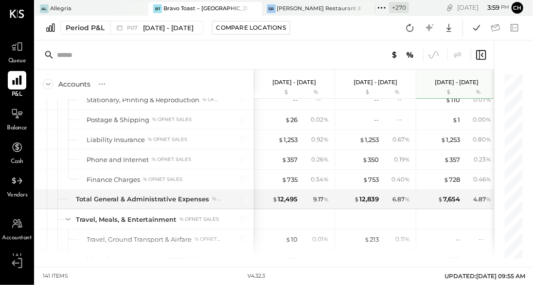
click at [19, 82] on icon at bounding box center [16, 80] width 9 height 9
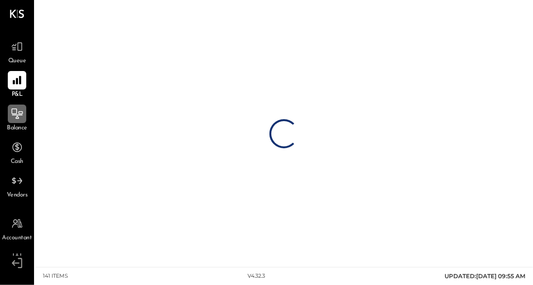
click at [16, 112] on icon at bounding box center [17, 113] width 13 height 13
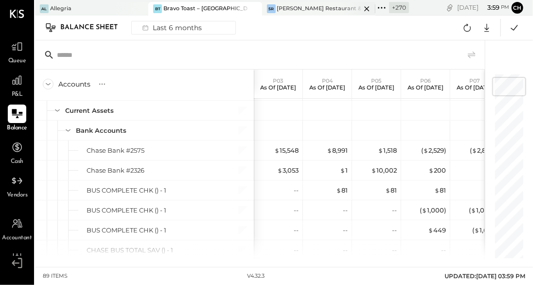
scroll to position [52, 0]
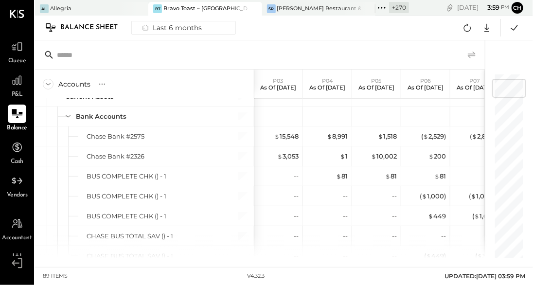
click at [468, 53] on icon at bounding box center [472, 55] width 12 height 12
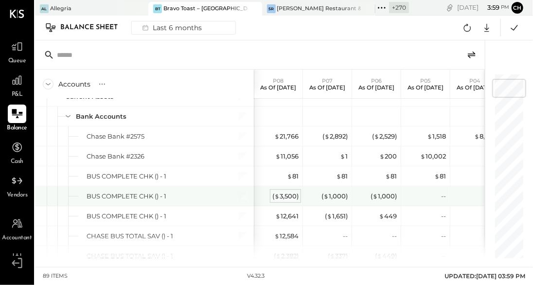
click at [287, 193] on div "( $ 3,500 )" at bounding box center [285, 195] width 26 height 9
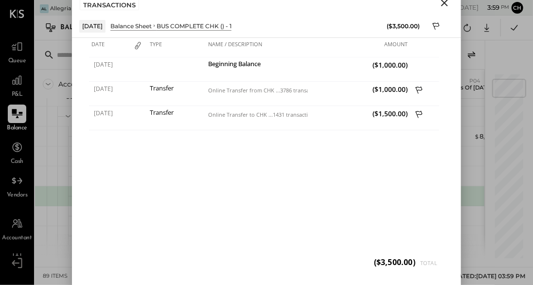
click at [442, 1] on icon "Close" at bounding box center [444, 3] width 7 height 7
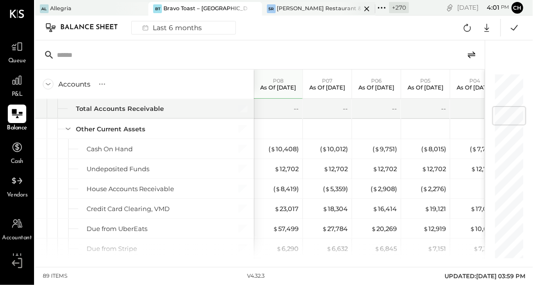
scroll to position [284, 0]
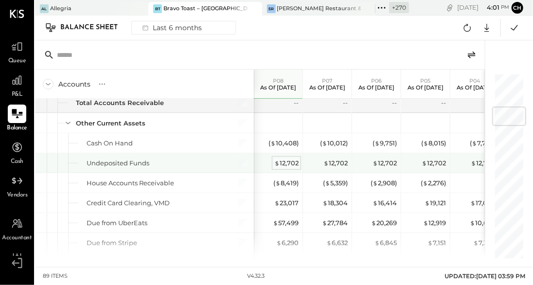
click at [282, 162] on div "$ 12,702" at bounding box center [286, 162] width 24 height 9
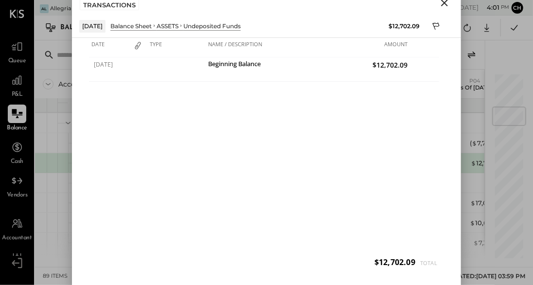
click at [442, 6] on icon "Close" at bounding box center [444, 3] width 12 height 12
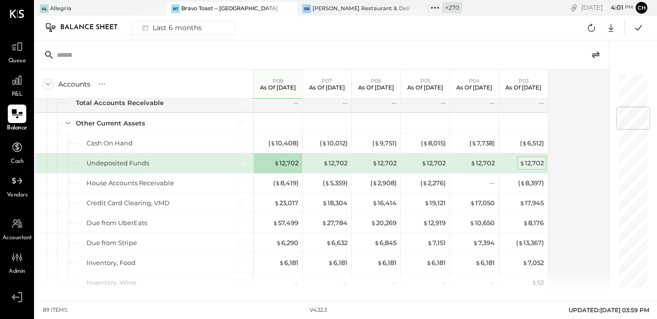
click at [468, 162] on div "$ 12,702" at bounding box center [531, 162] width 24 height 9
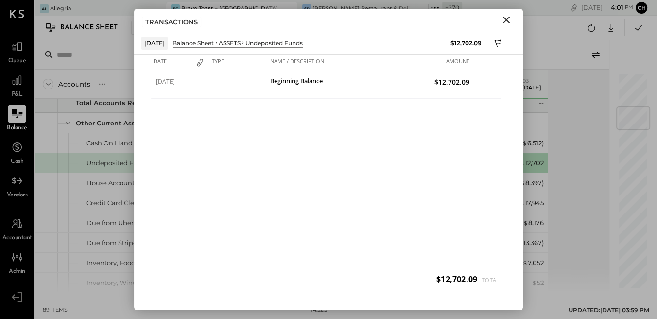
click at [468, 22] on icon "Close" at bounding box center [507, 20] width 12 height 12
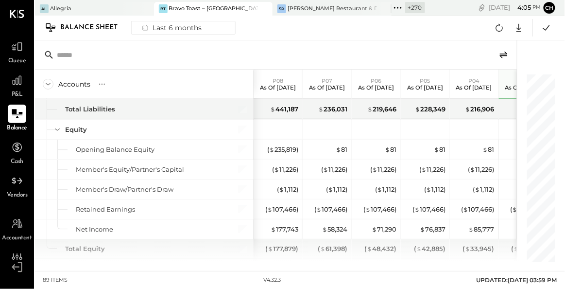
scroll to position [1594, 0]
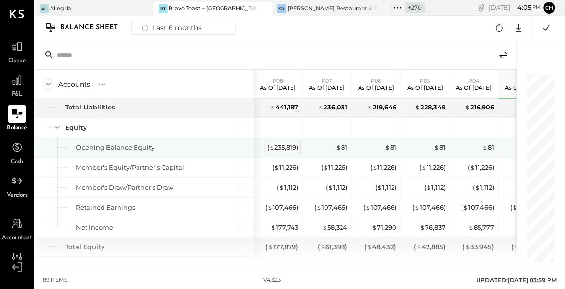
click at [276, 143] on div "( $ 235,819 )" at bounding box center [282, 147] width 31 height 9
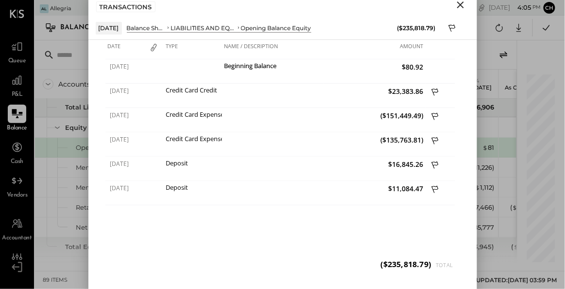
click at [460, 3] on icon "Close" at bounding box center [461, 5] width 12 height 12
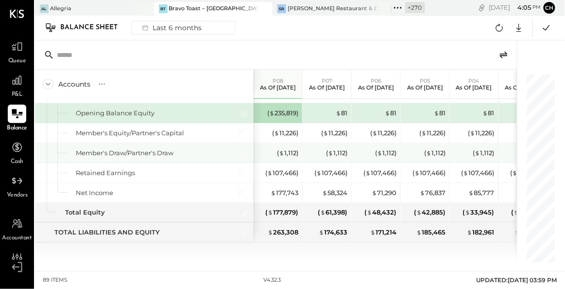
scroll to position [1478, 0]
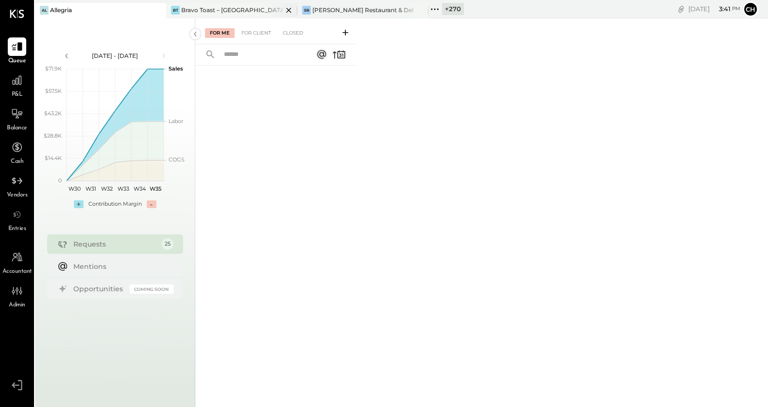
click at [248, 13] on div "Bravo Toast – [GEOGRAPHIC_DATA]" at bounding box center [232, 10] width 102 height 8
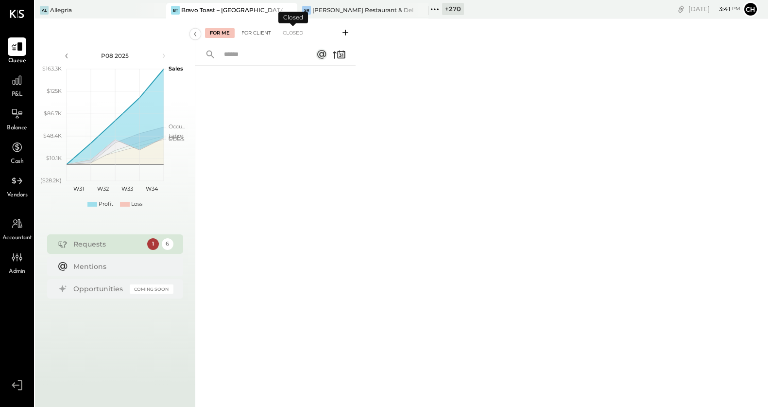
click at [258, 32] on div "For Client" at bounding box center [256, 33] width 39 height 10
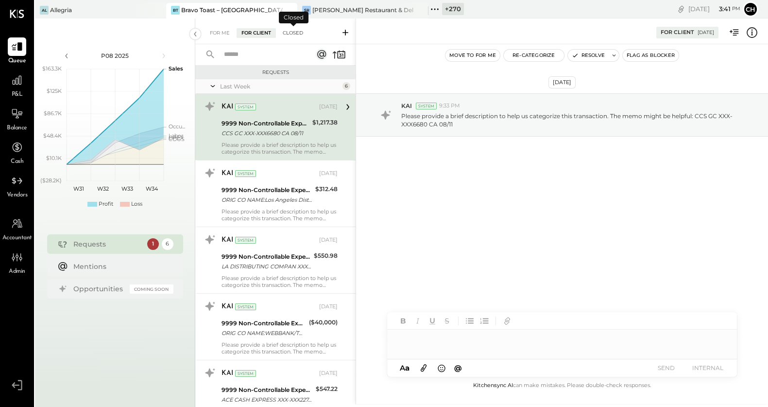
click at [290, 32] on div "Closed" at bounding box center [293, 33] width 30 height 10
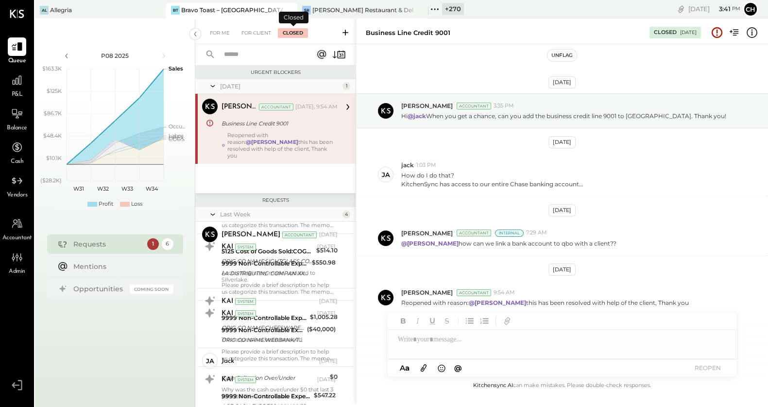
scroll to position [7, 0]
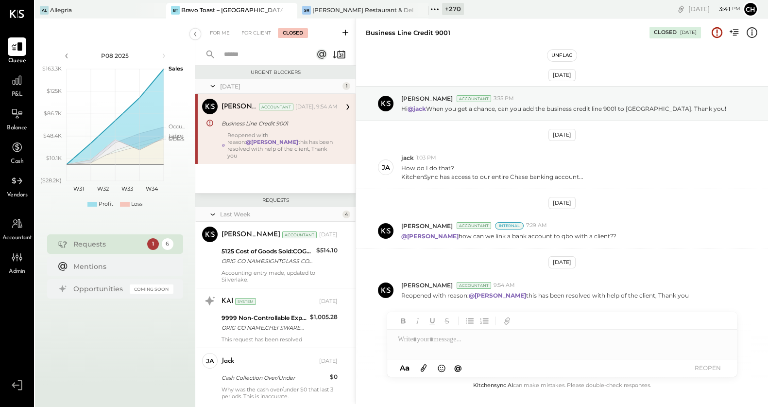
click at [343, 33] on icon at bounding box center [346, 33] width 6 height 6
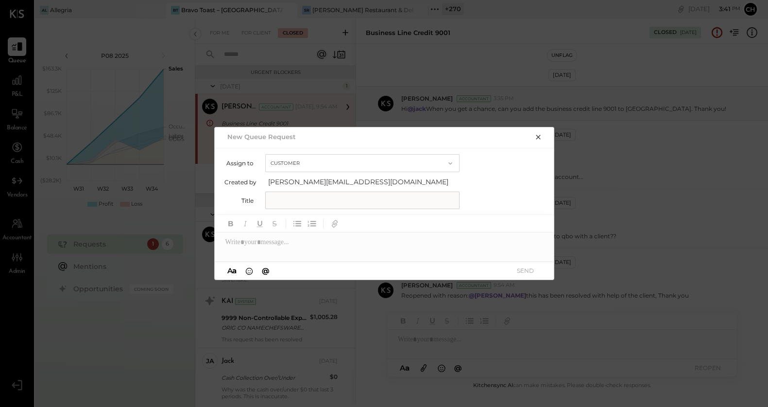
click at [540, 138] on icon "button" at bounding box center [539, 137] width 8 height 8
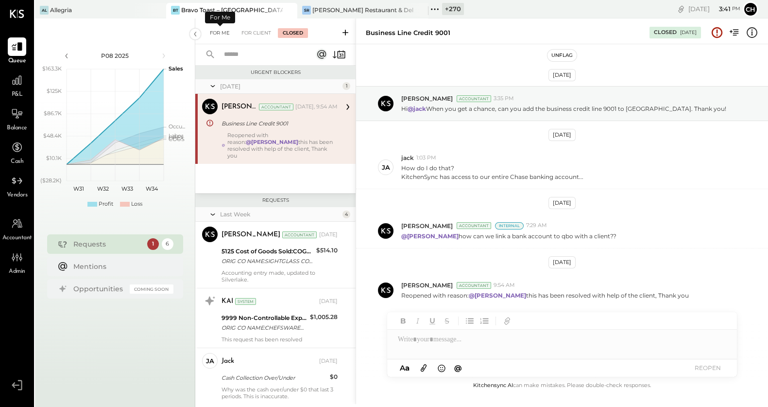
click at [224, 35] on div "For Me" at bounding box center [220, 33] width 30 height 10
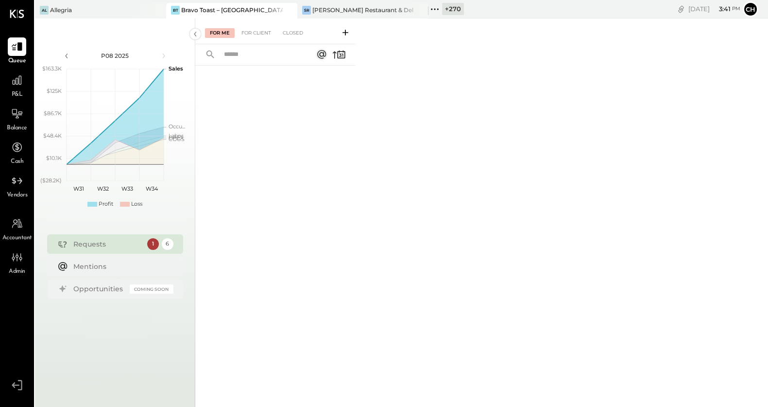
click at [344, 32] on icon at bounding box center [346, 33] width 6 height 6
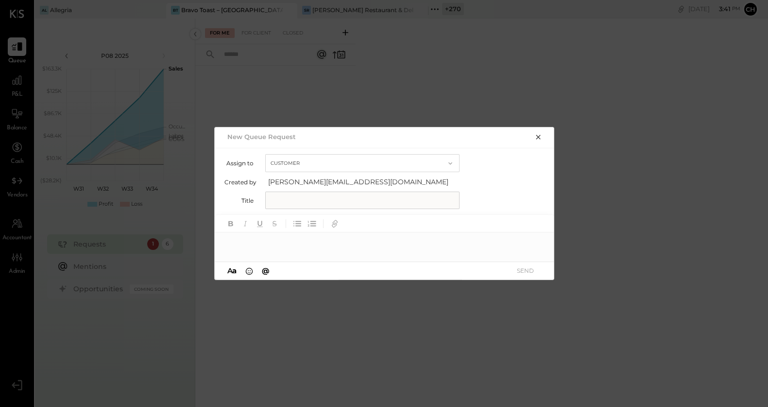
click at [317, 165] on button "Customer" at bounding box center [362, 163] width 194 height 18
click at [317, 178] on div "Accountant" at bounding box center [362, 180] width 193 height 17
click at [317, 202] on input "text" at bounding box center [362, 199] width 194 height 17
type input "**********"
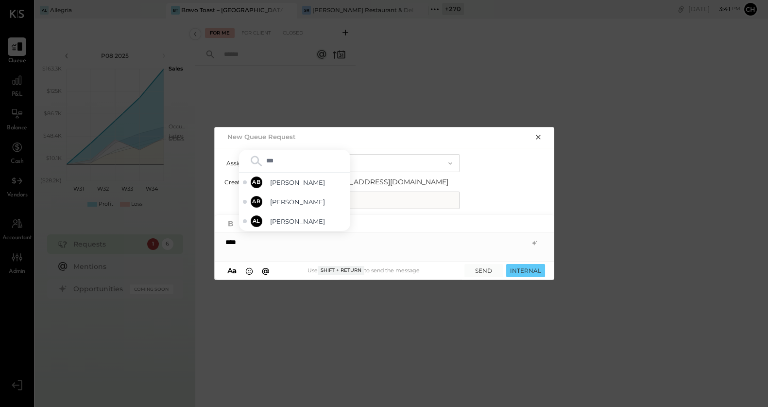
type input "****"
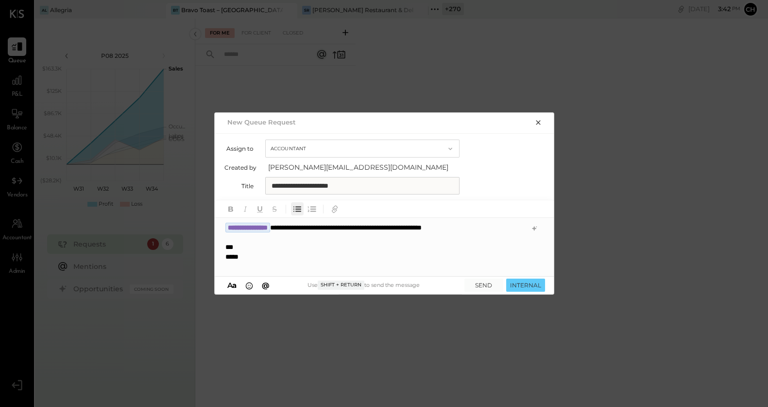
click at [295, 213] on icon "button" at bounding box center [297, 209] width 11 height 11
click at [307, 209] on icon "button" at bounding box center [312, 209] width 11 height 11
click at [276, 264] on li at bounding box center [380, 266] width 291 height 10
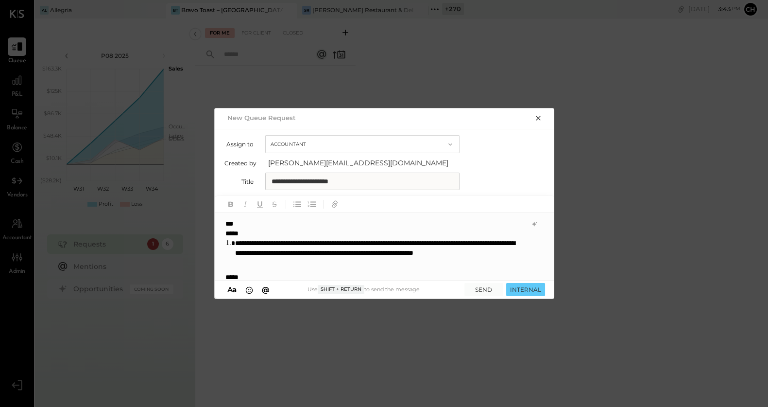
scroll to position [28, 0]
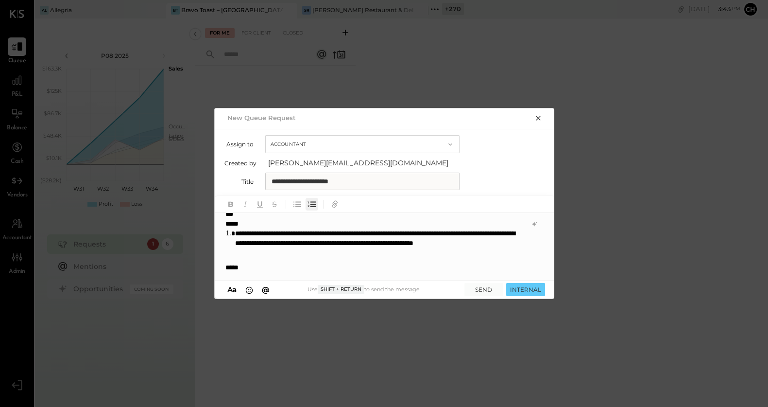
click at [311, 202] on icon "button" at bounding box center [312, 204] width 11 height 11
click at [374, 382] on div "**********" at bounding box center [384, 203] width 768 height 407
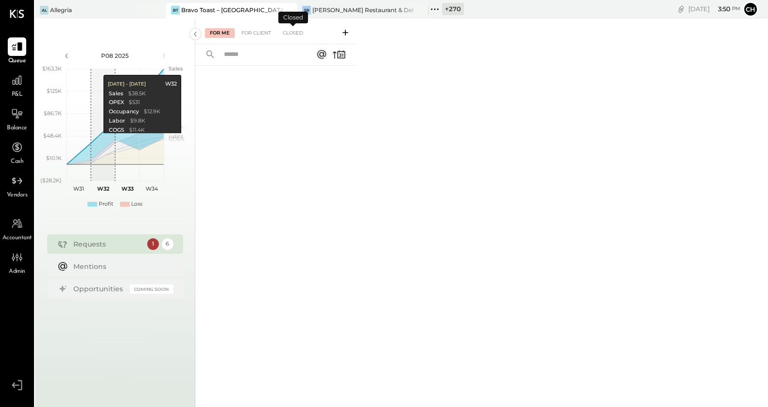
click at [348, 31] on icon at bounding box center [346, 33] width 10 height 10
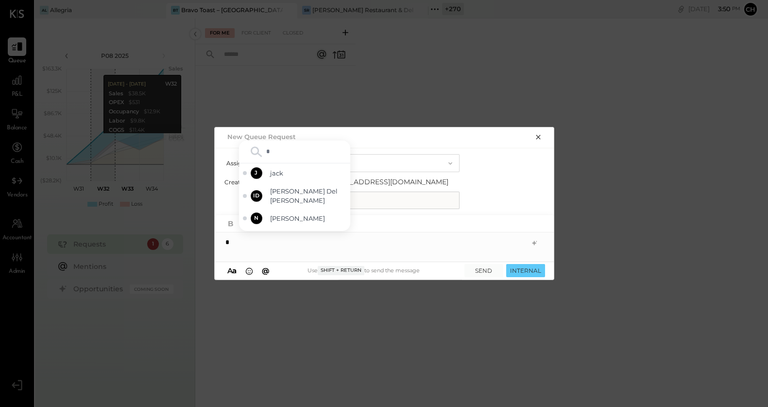
type input "**"
click at [326, 215] on span "[PERSON_NAME]" at bounding box center [308, 218] width 76 height 9
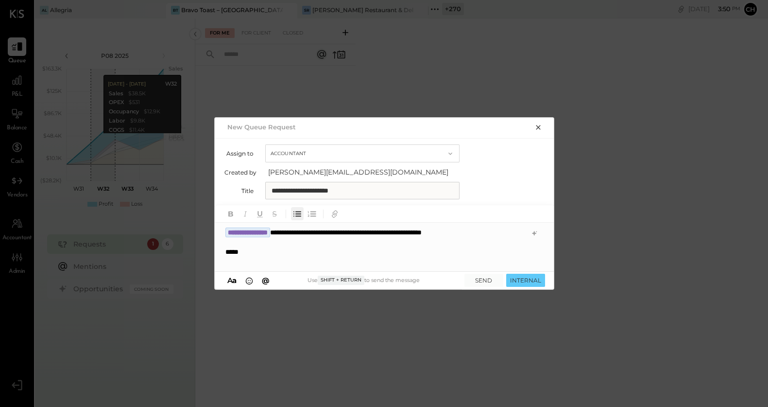
click at [299, 214] on icon "button" at bounding box center [297, 213] width 11 height 11
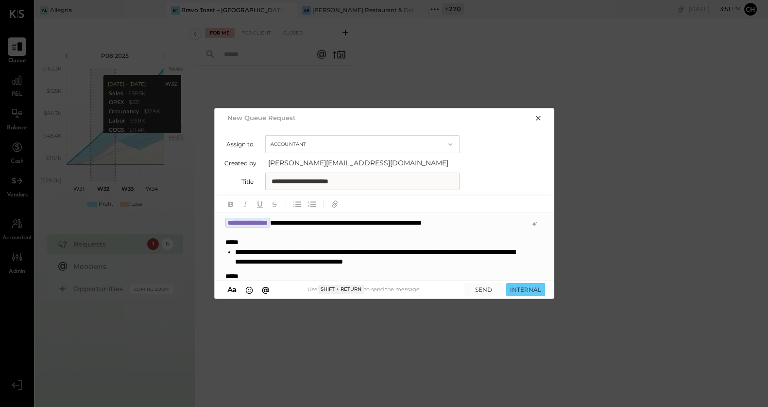
scroll to position [0, 0]
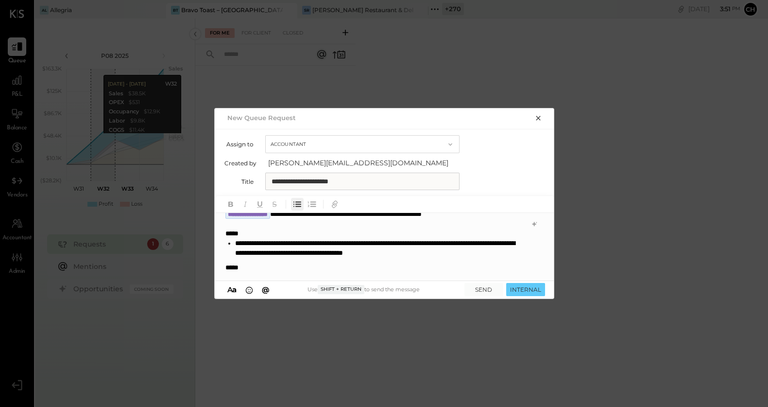
click at [296, 203] on icon "button" at bounding box center [298, 204] width 6 height 5
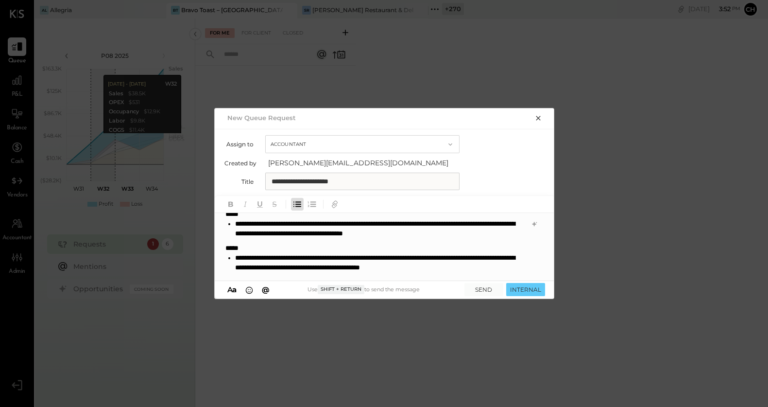
scroll to position [38, 0]
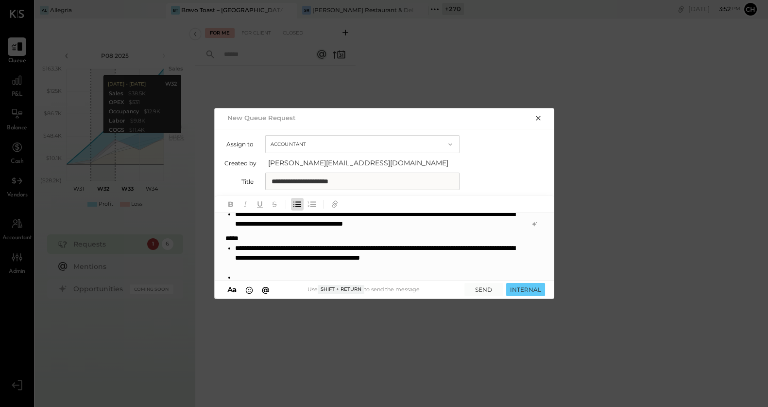
click at [243, 264] on li "**********" at bounding box center [379, 257] width 289 height 29
click at [247, 276] on li at bounding box center [380, 277] width 290 height 10
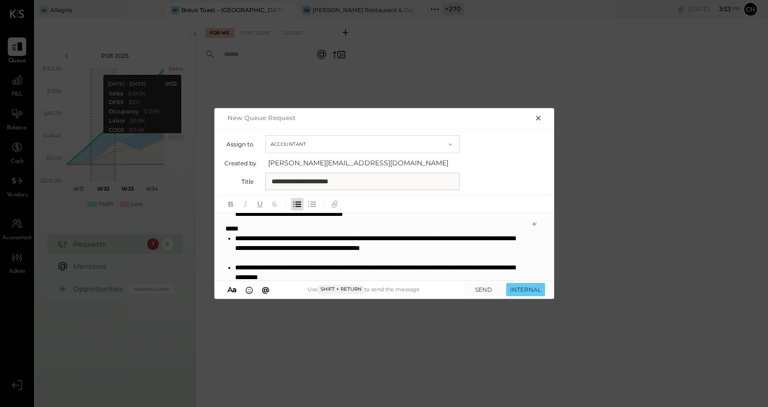
click at [512, 267] on li "**********" at bounding box center [379, 271] width 289 height 19
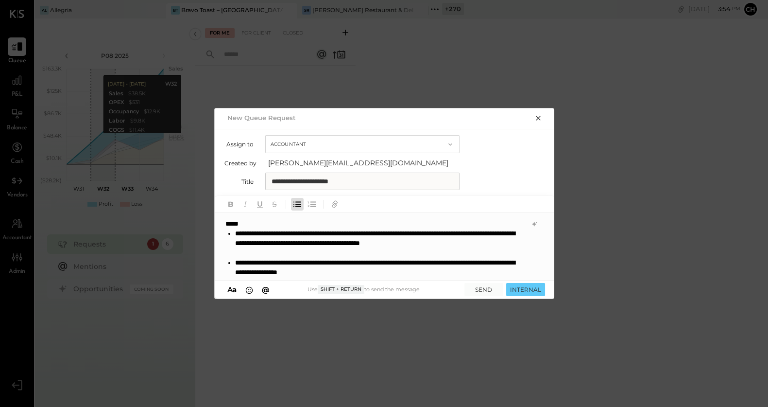
scroll to position [58, 0]
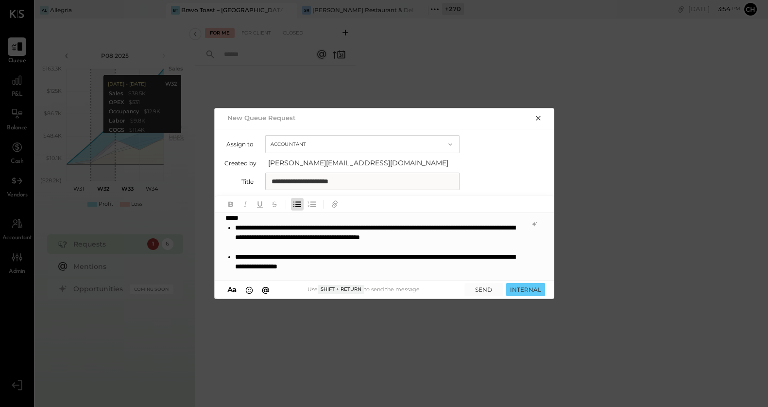
click at [424, 264] on li "**********" at bounding box center [379, 261] width 289 height 19
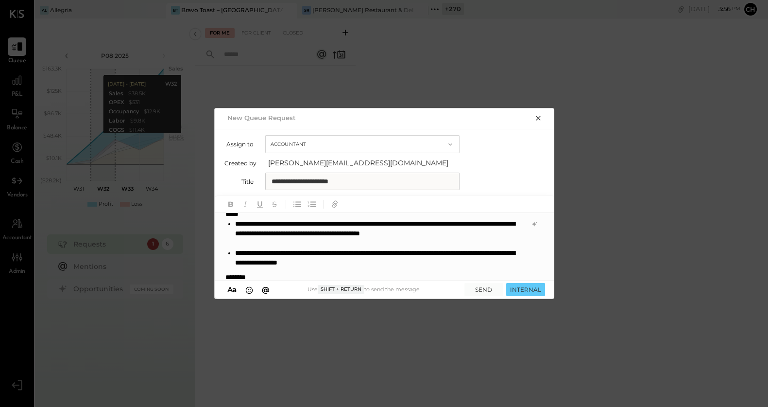
scroll to position [72, 0]
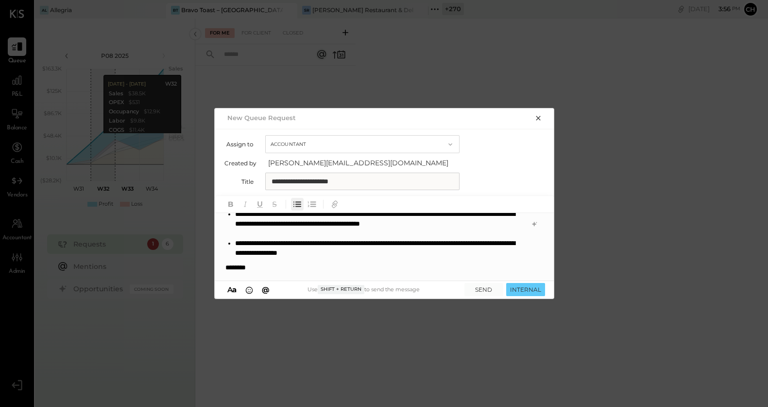
click at [298, 205] on icon "button" at bounding box center [298, 204] width 6 height 5
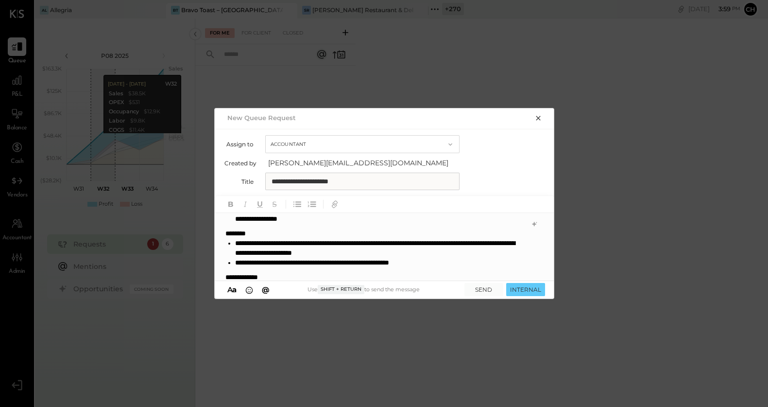
scroll to position [116, 0]
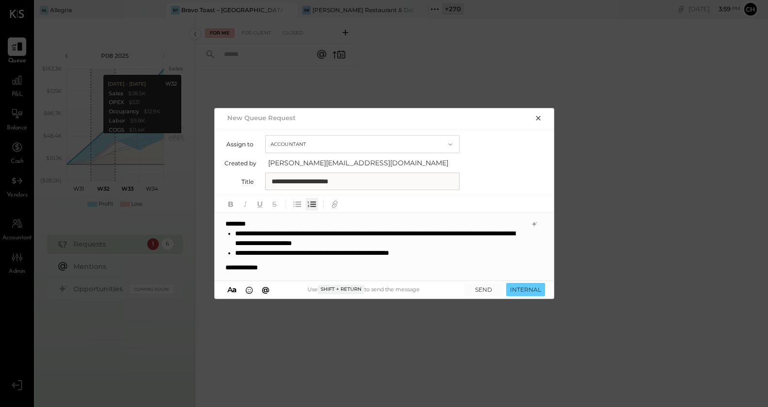
click at [306, 206] on button "button" at bounding box center [312, 204] width 13 height 13
click at [299, 206] on icon "button" at bounding box center [298, 204] width 6 height 5
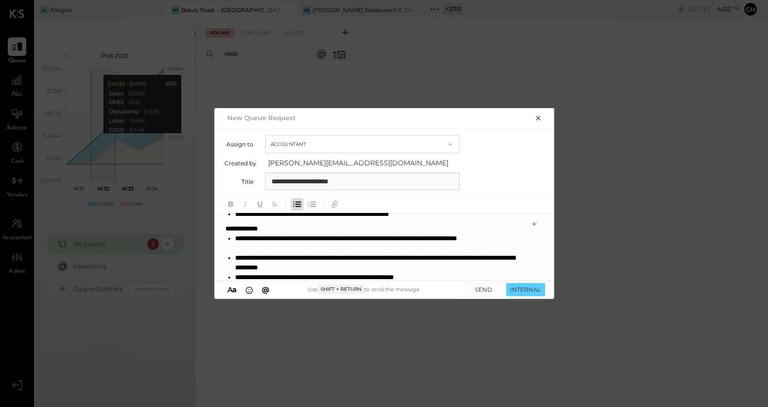
scroll to position [164, 0]
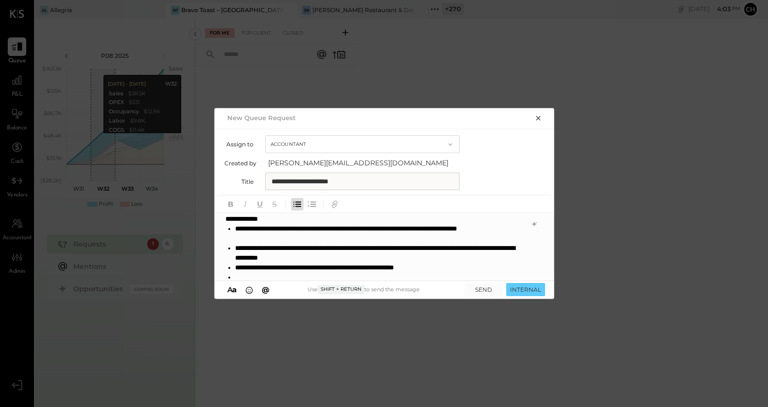
click at [481, 270] on li "**********" at bounding box center [379, 267] width 289 height 10
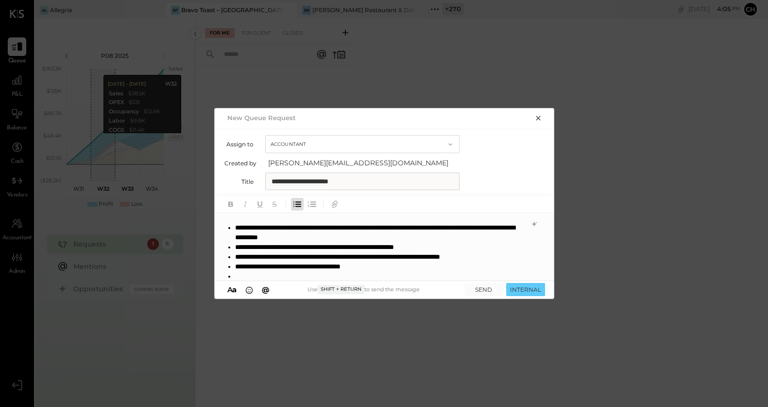
scroll to position [189, 0]
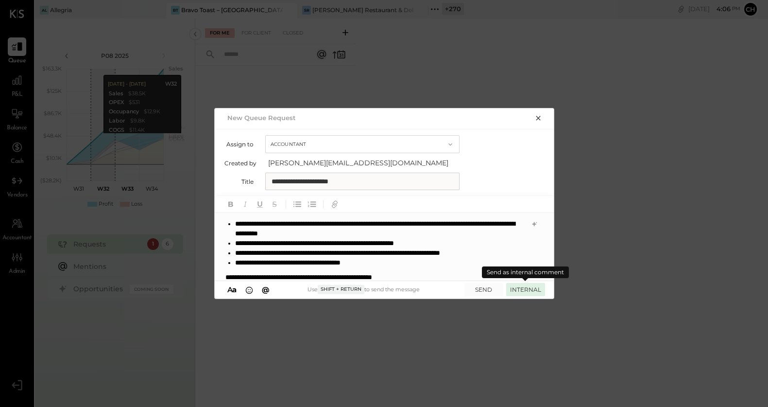
click at [540, 291] on button "INTERNAL" at bounding box center [525, 289] width 39 height 13
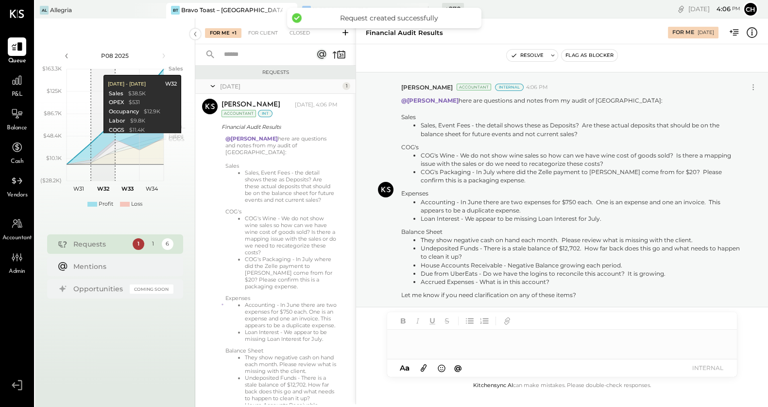
scroll to position [107, 0]
